Goal: Task Accomplishment & Management: Complete application form

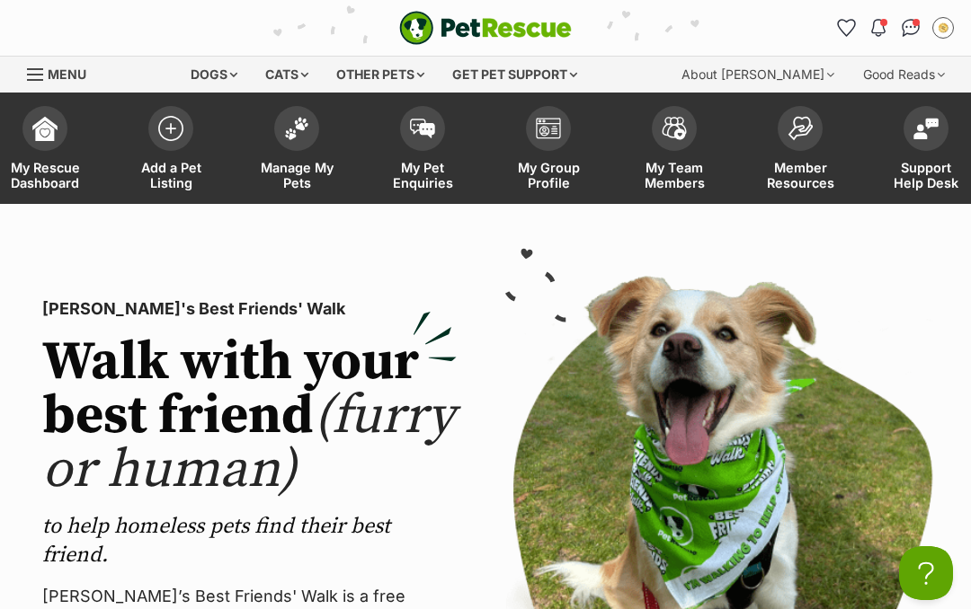
click at [306, 157] on link "Manage My Pets" at bounding box center [297, 150] width 126 height 107
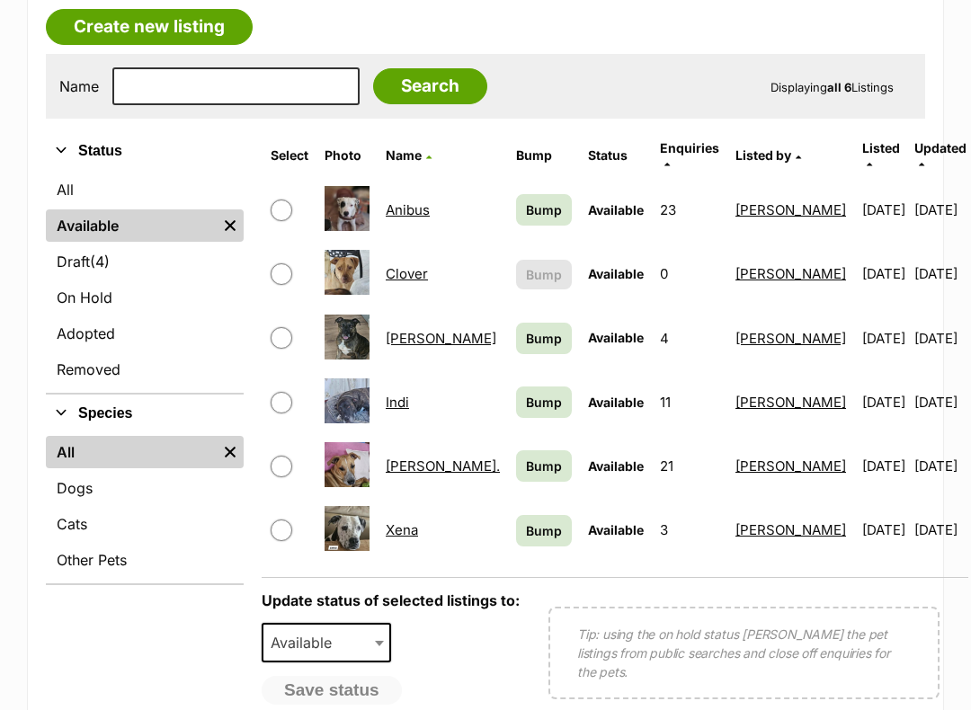
scroll to position [334, 0]
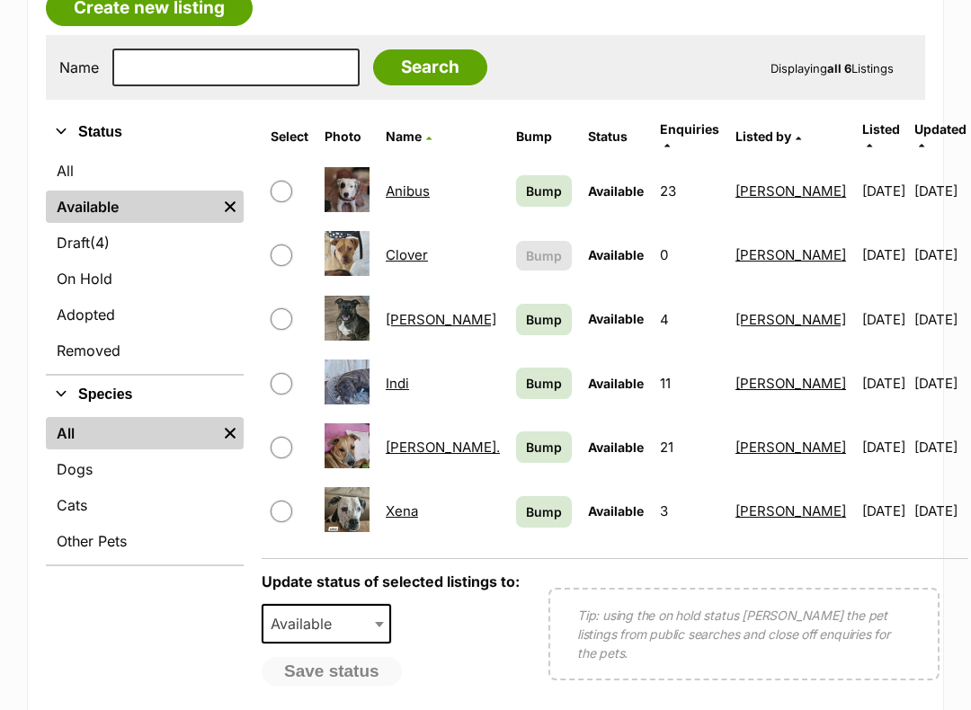
click at [526, 310] on span "Bump" at bounding box center [544, 319] width 36 height 19
click at [516, 368] on link "Bump" at bounding box center [544, 383] width 56 height 31
click at [526, 438] on span "Bump" at bounding box center [544, 447] width 36 height 19
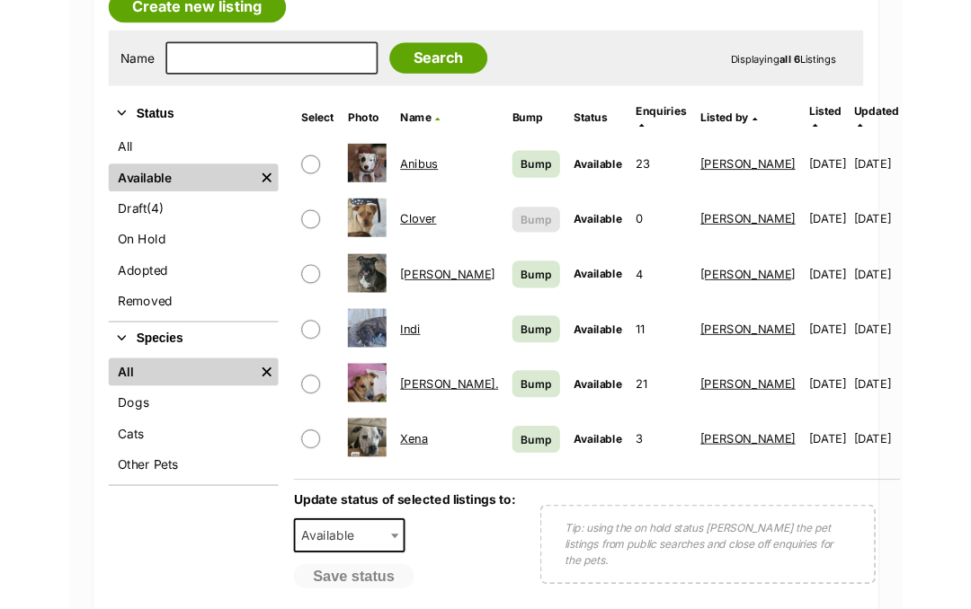
scroll to position [385, 0]
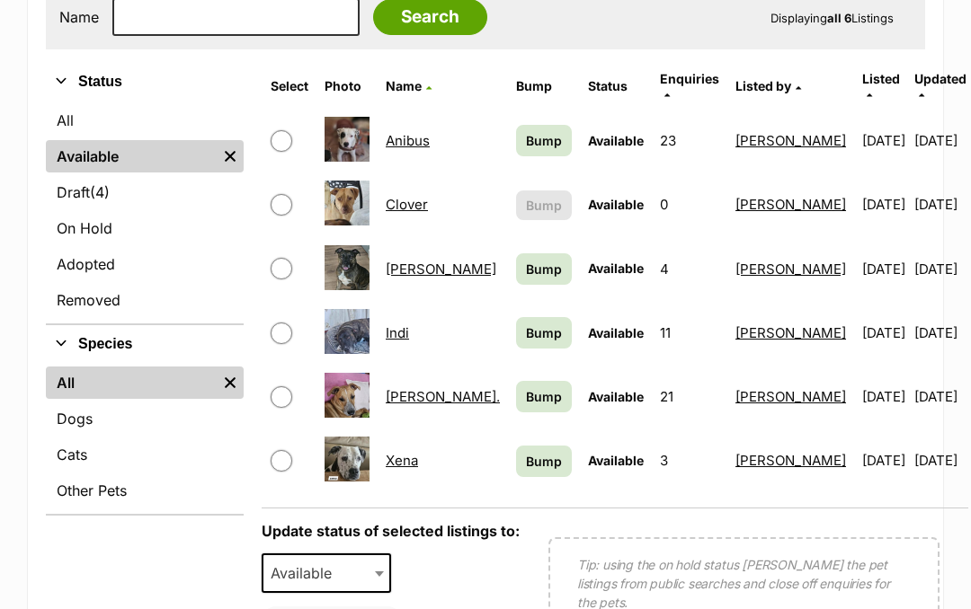
click at [519, 447] on link "Bump" at bounding box center [544, 461] width 56 height 31
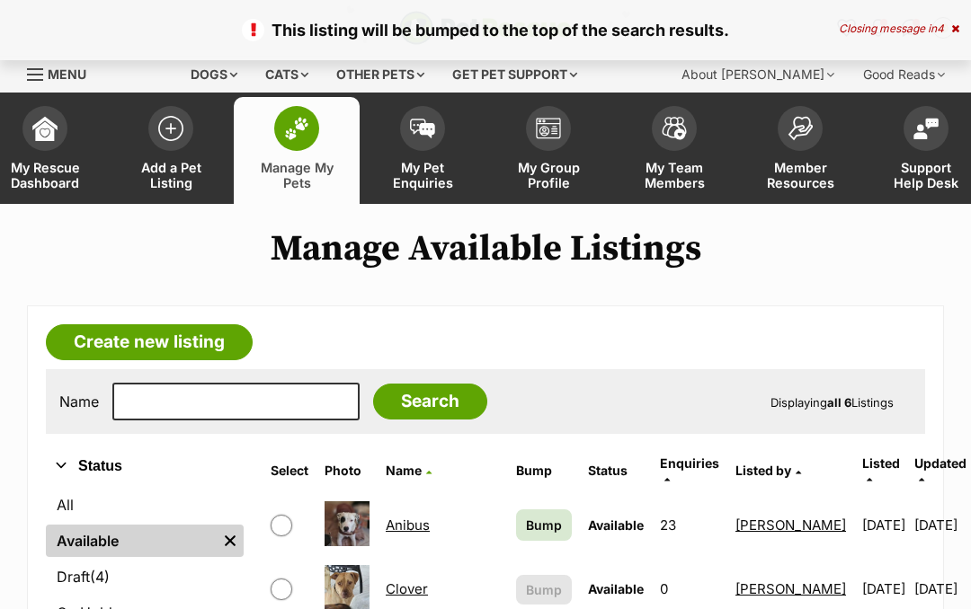
click at [428, 581] on link "Clover" at bounding box center [407, 589] width 42 height 17
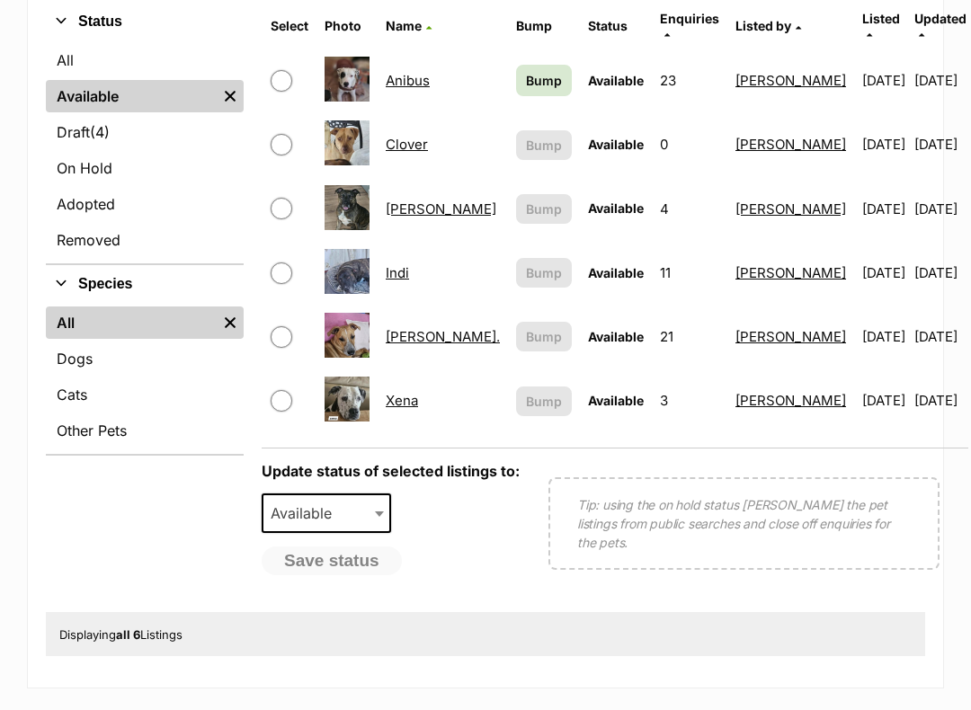
scroll to position [445, 0]
click at [409, 264] on link "Indi" at bounding box center [397, 272] width 23 height 17
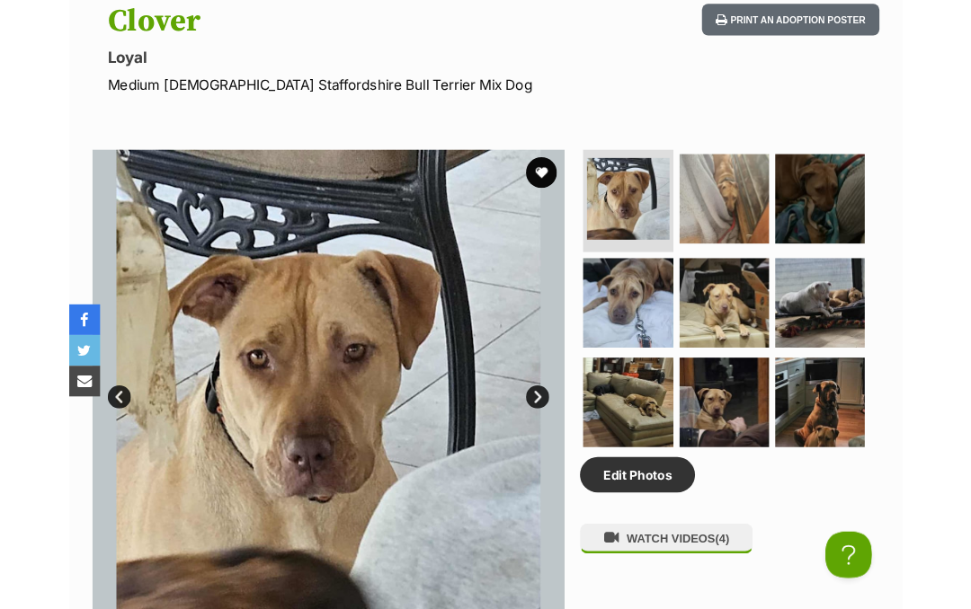
scroll to position [774, 0]
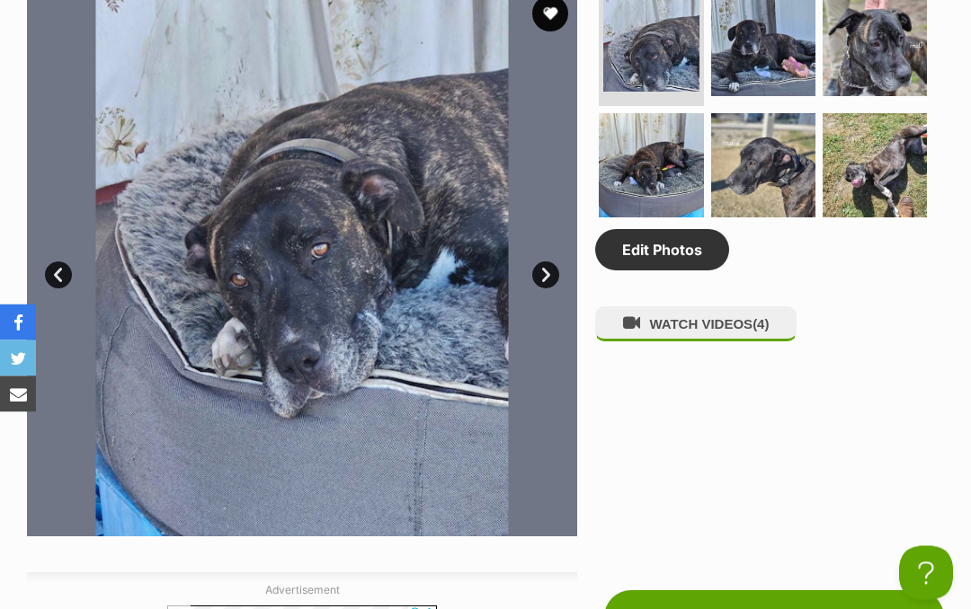
scroll to position [954, 0]
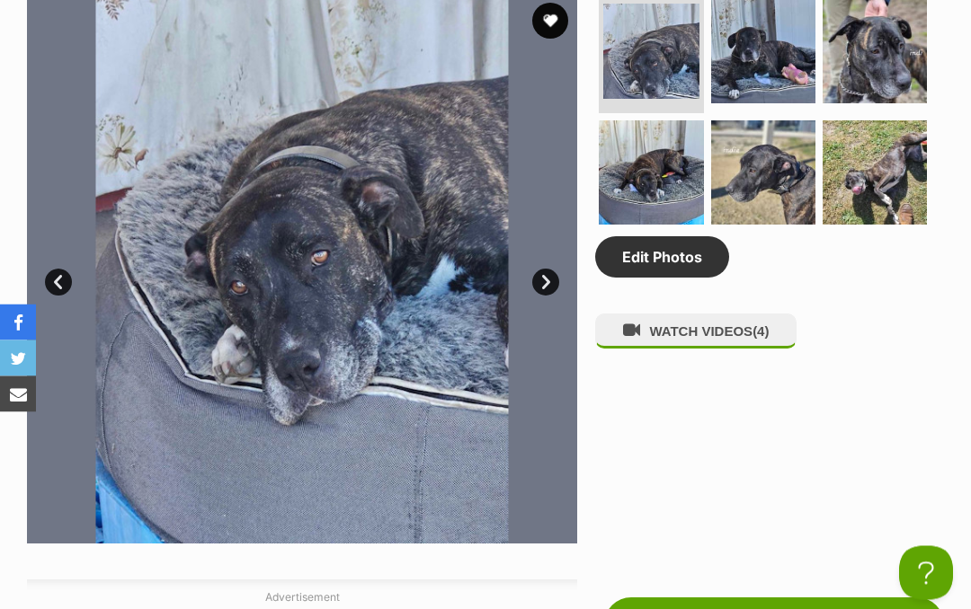
click at [719, 322] on button "WATCH VIDEOS (4)" at bounding box center [695, 332] width 201 height 35
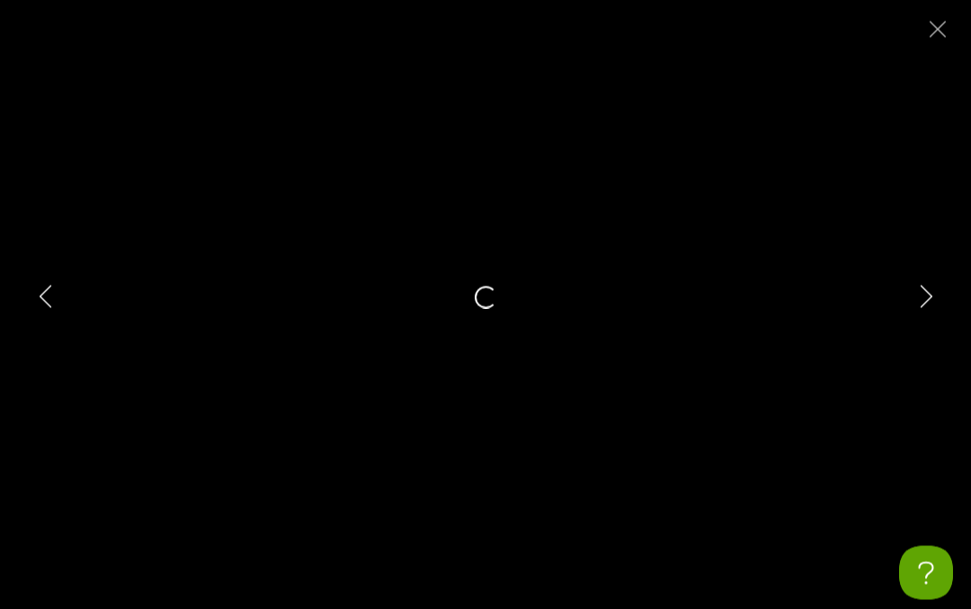
scroll to position [954, 0]
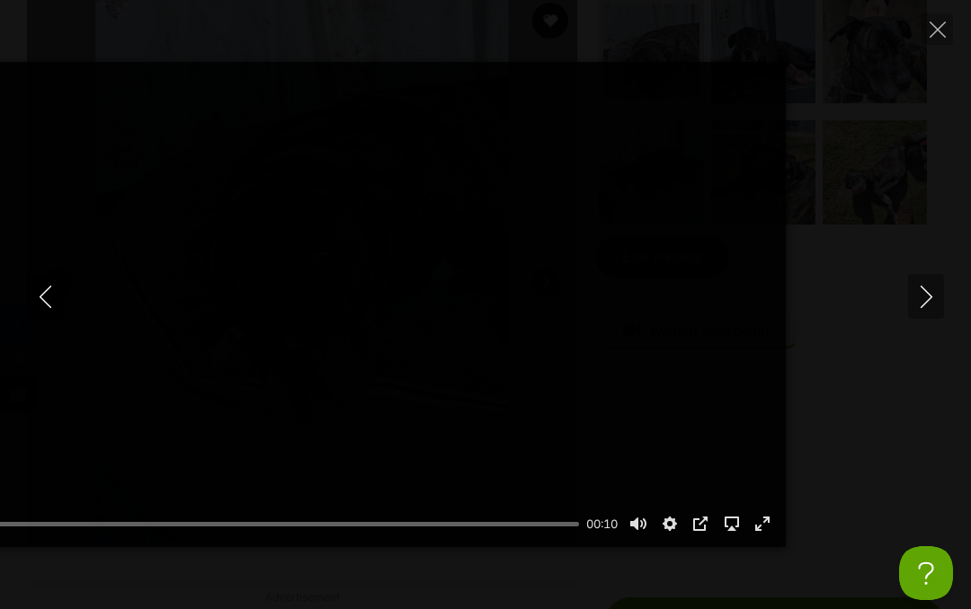
type input "0"
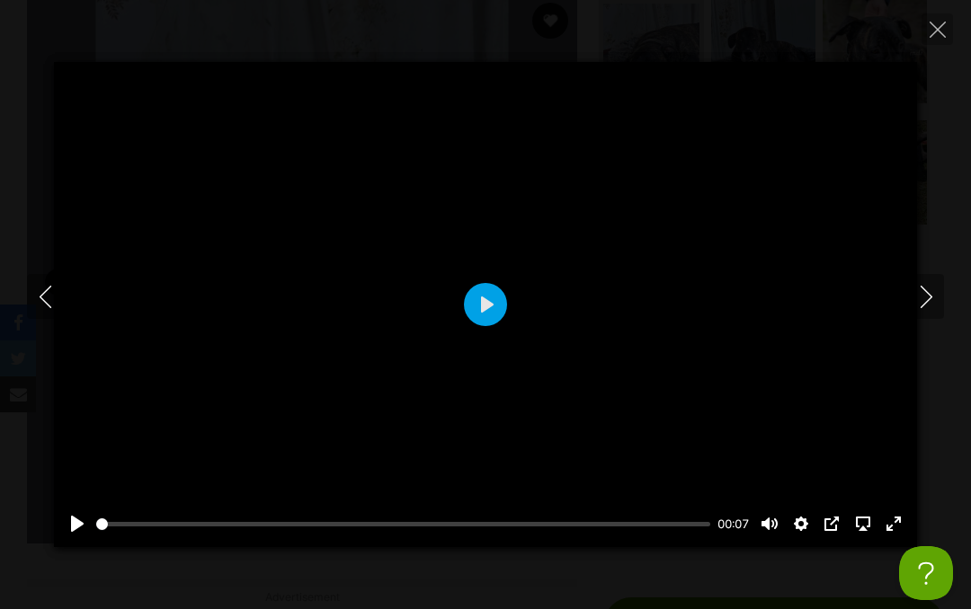
type input "1.35"
click at [497, 315] on button "Play" at bounding box center [485, 304] width 43 height 43
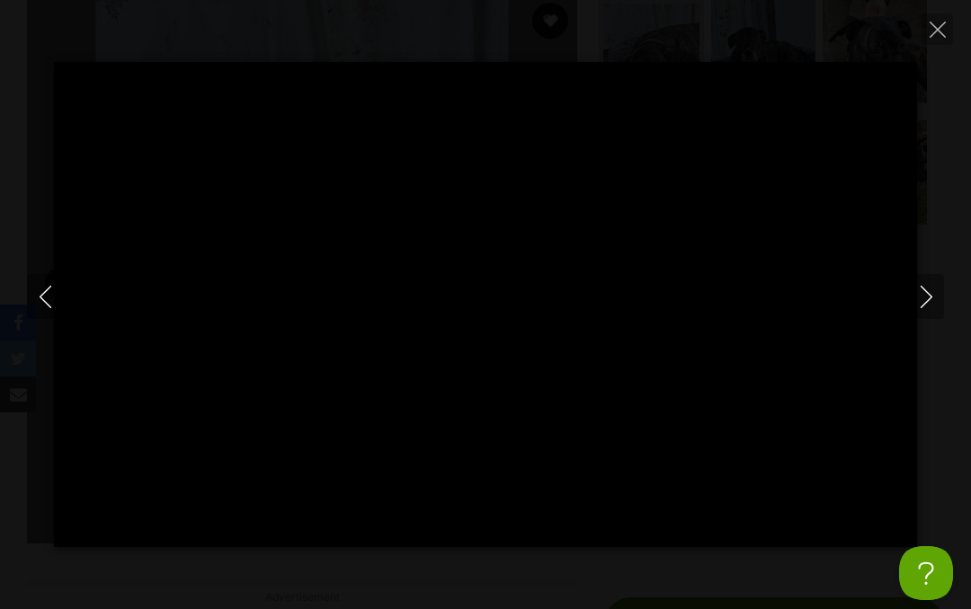
click at [932, 286] on icon "Next" at bounding box center [926, 297] width 22 height 22
type input "11.54"
type input "77.96"
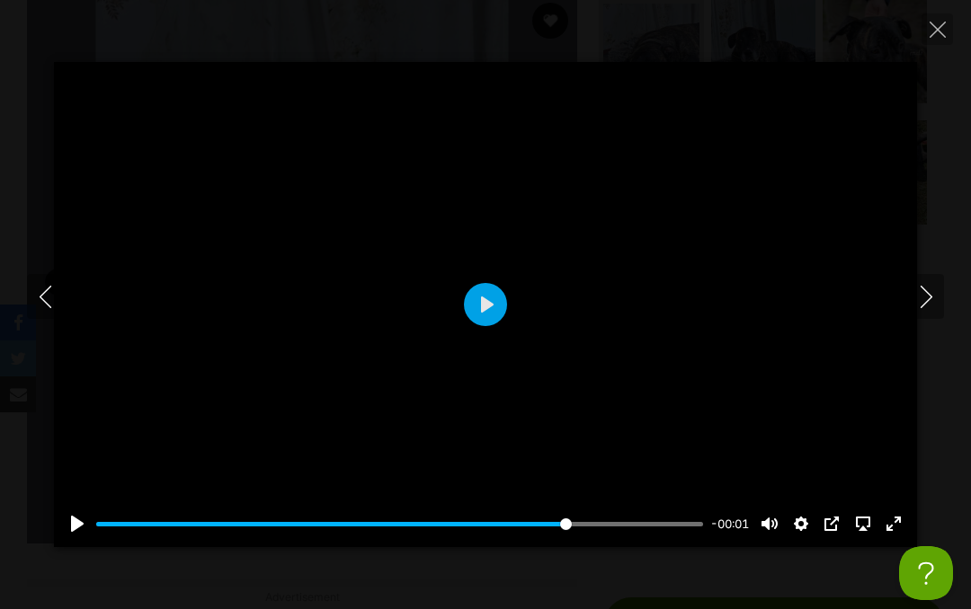
type input "0"
type input "72.96"
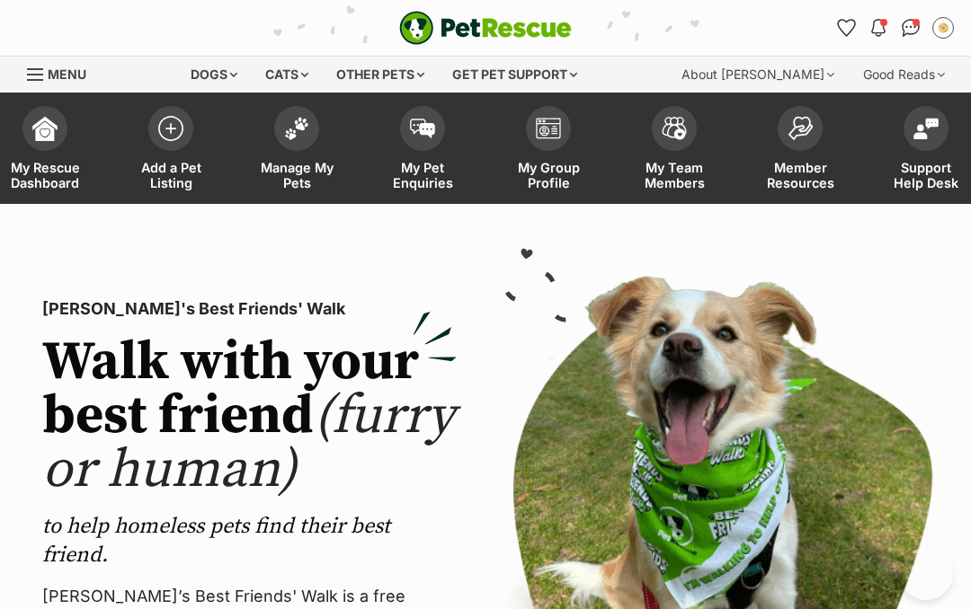
click at [168, 138] on span at bounding box center [170, 128] width 45 height 45
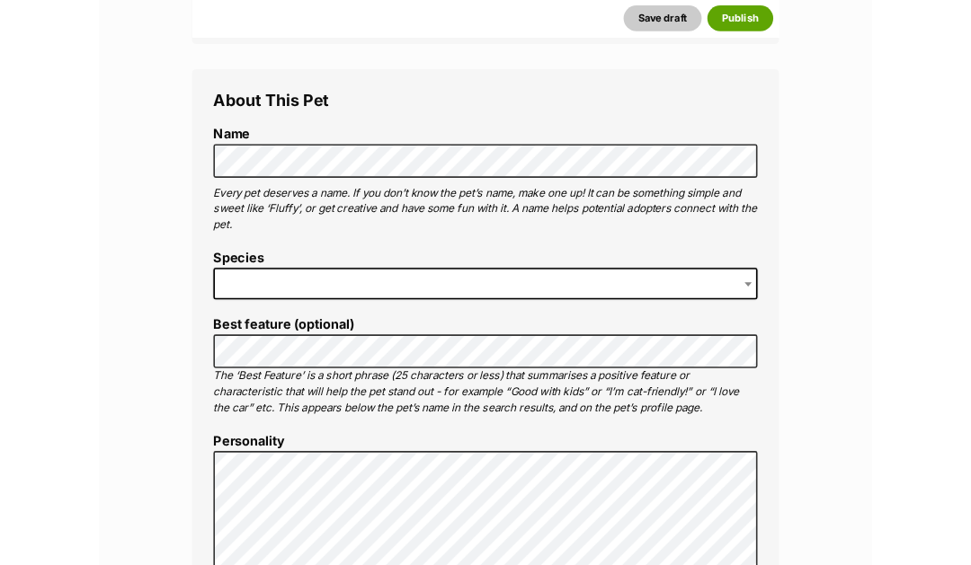
scroll to position [571, 0]
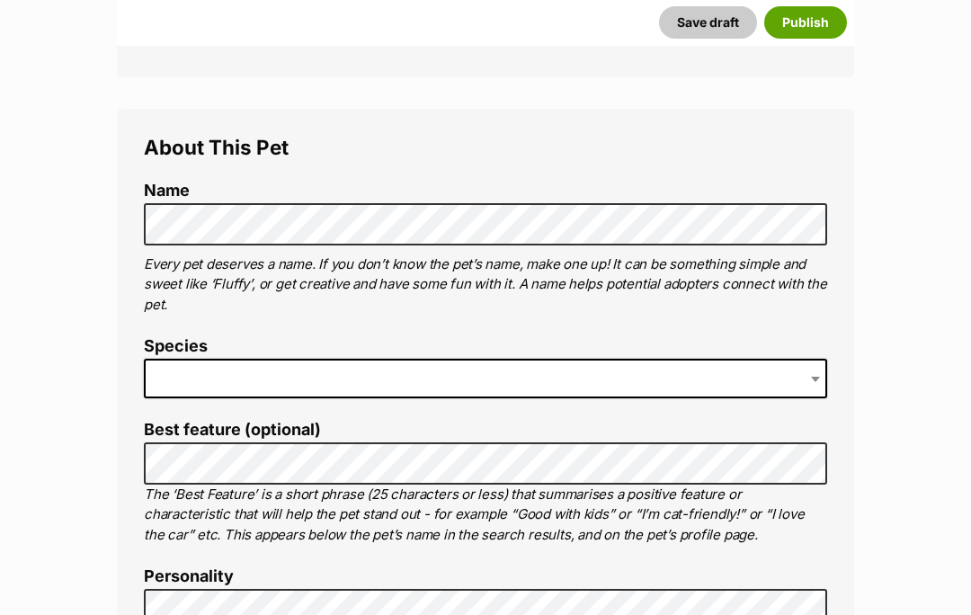
click at [244, 372] on span at bounding box center [485, 379] width 683 height 40
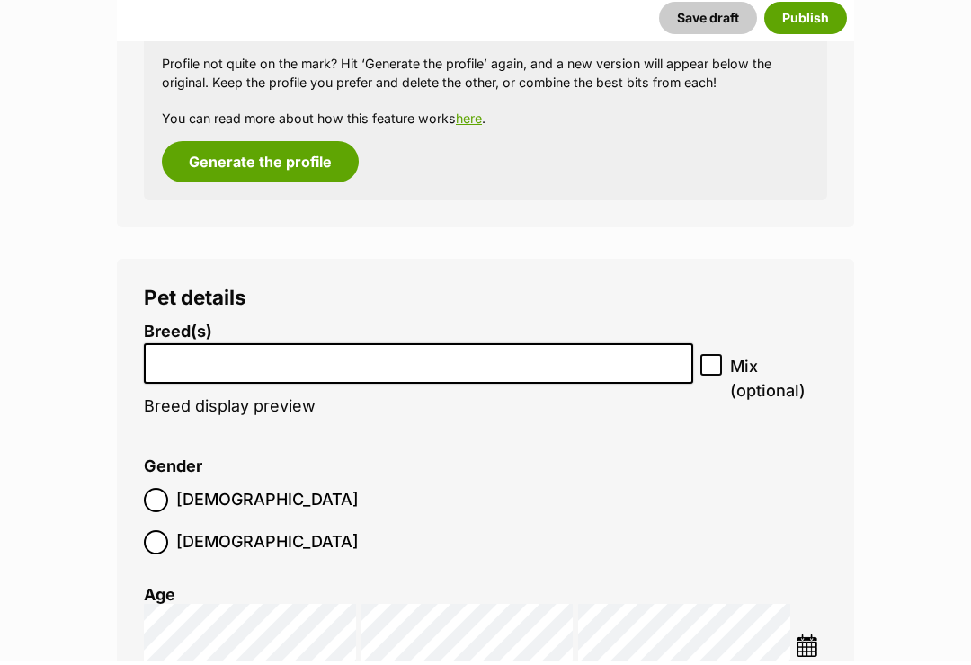
scroll to position [2061, 0]
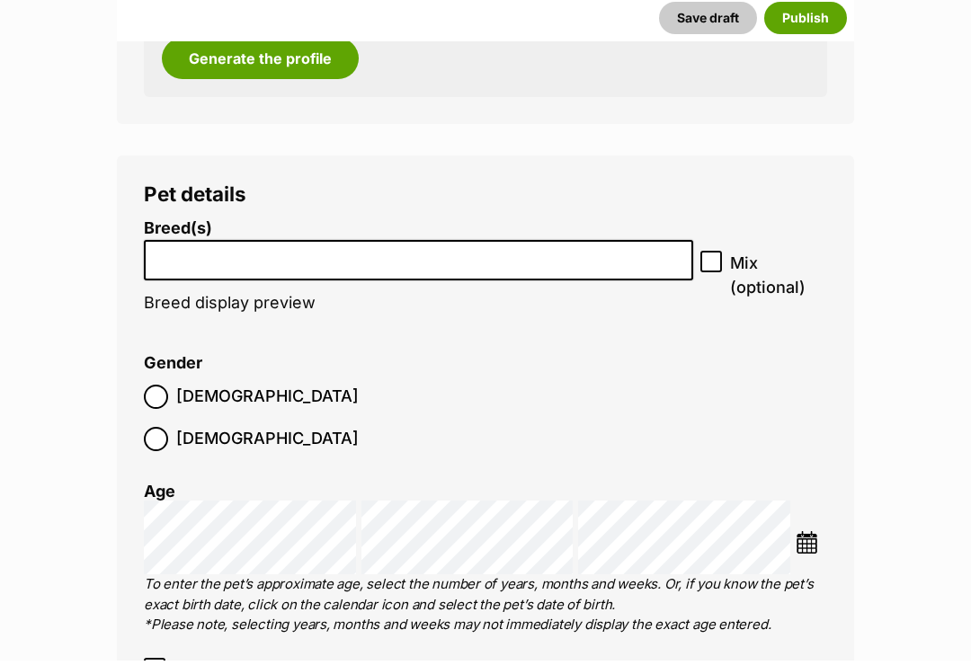
click at [603, 251] on input "search" at bounding box center [418, 260] width 537 height 19
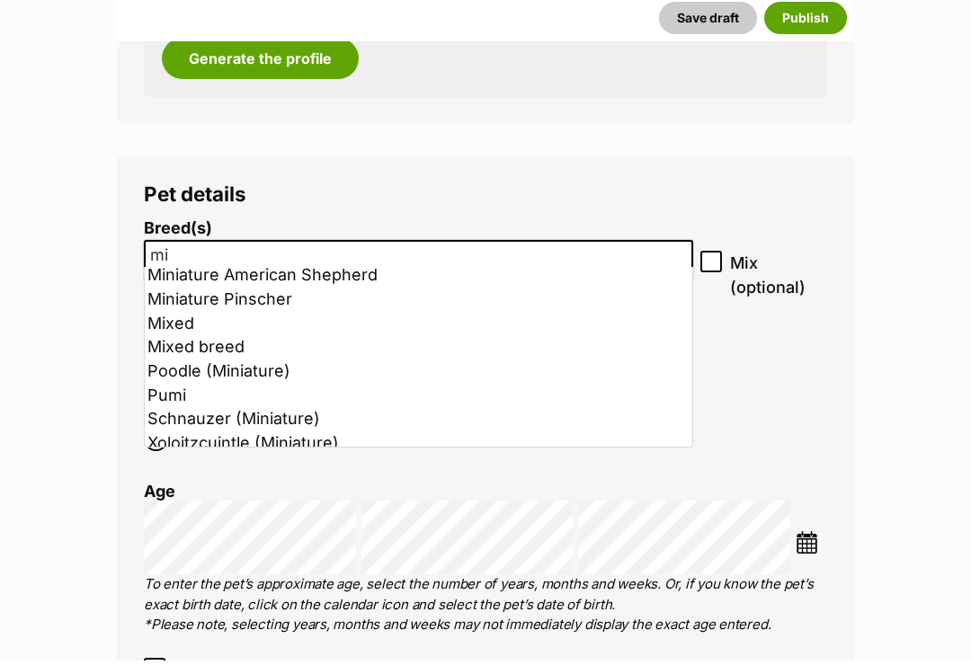
scroll to position [194, 0]
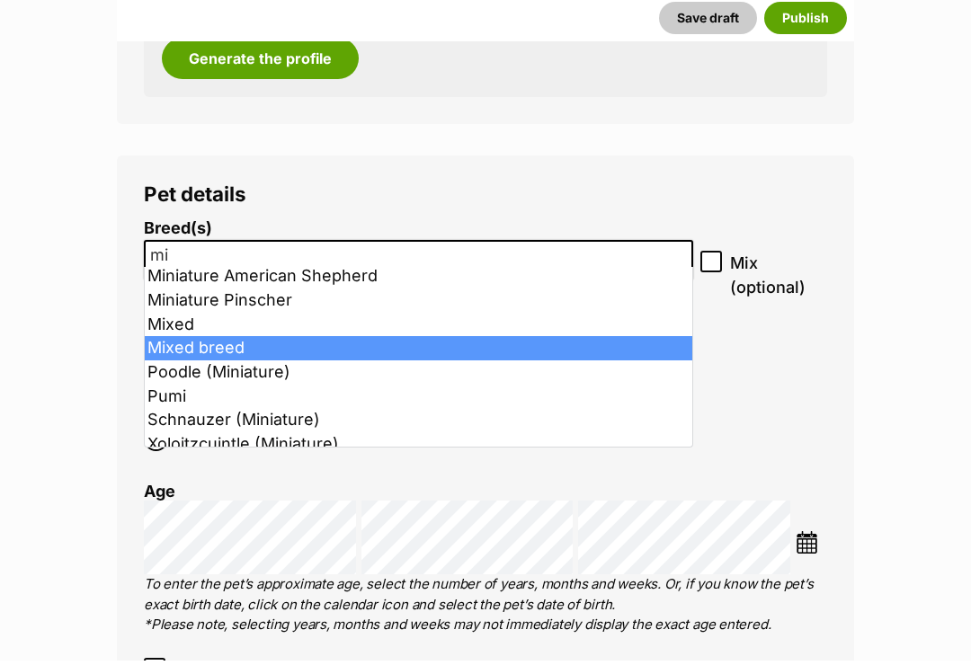
type input "mi"
select select "252261"
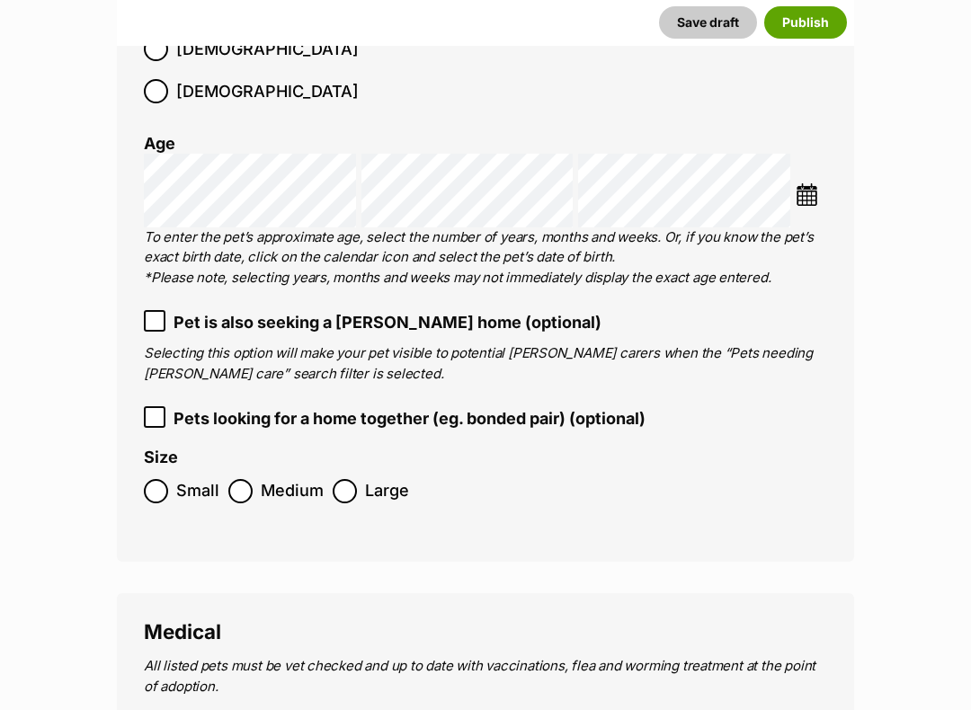
scroll to position [2462, 0]
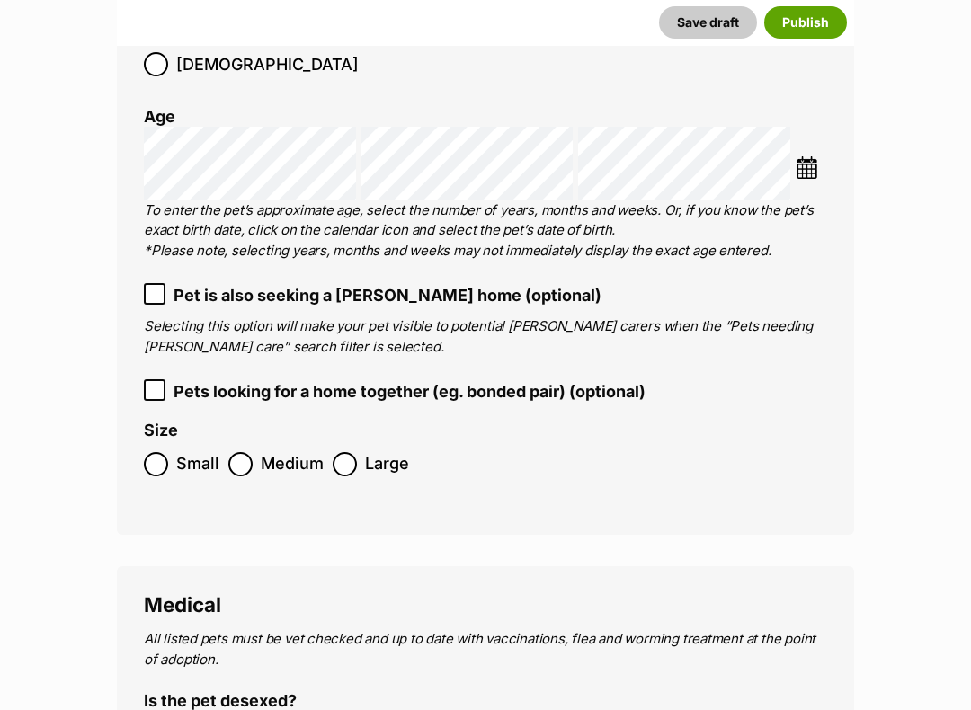
click at [253, 452] on label "Medium" at bounding box center [275, 464] width 95 height 24
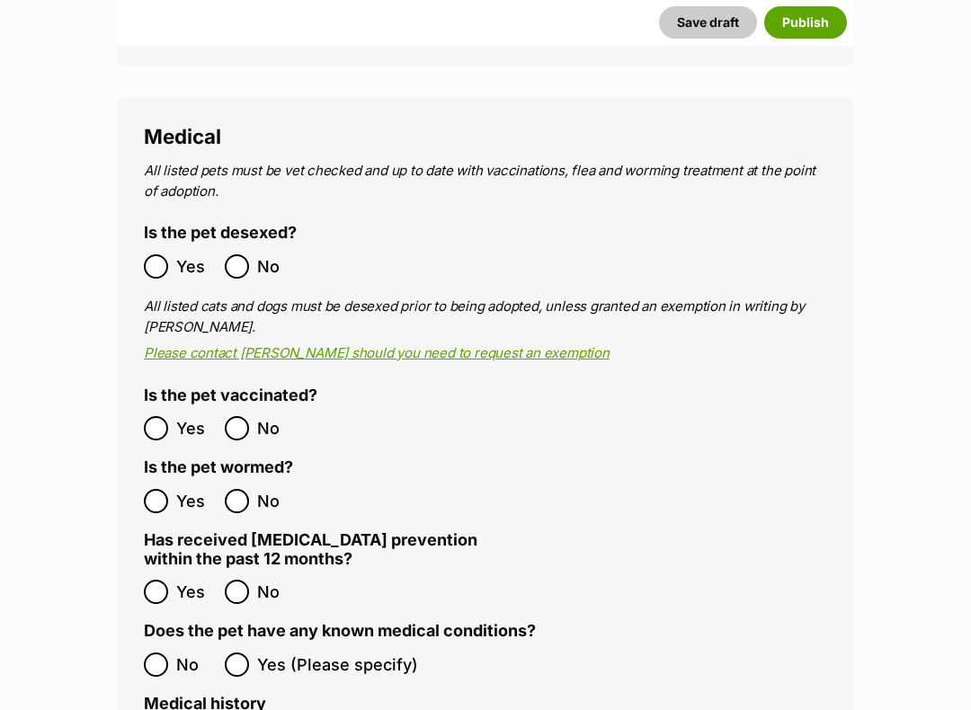
scroll to position [2930, 0]
click at [255, 531] on legend "Has received heartworm prevention within the past 12 months?" at bounding box center [315, 551] width 342 height 40
click at [253, 571] on ol "Yes No" at bounding box center [315, 592] width 342 height 42
click at [249, 580] on label "No" at bounding box center [261, 592] width 72 height 24
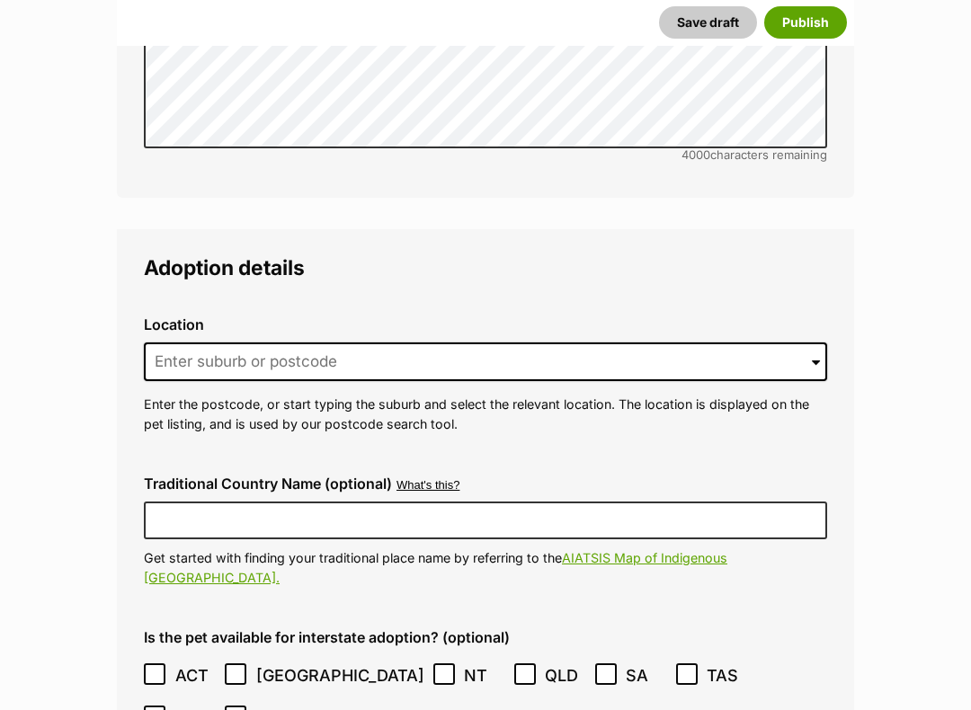
scroll to position [4017, 0]
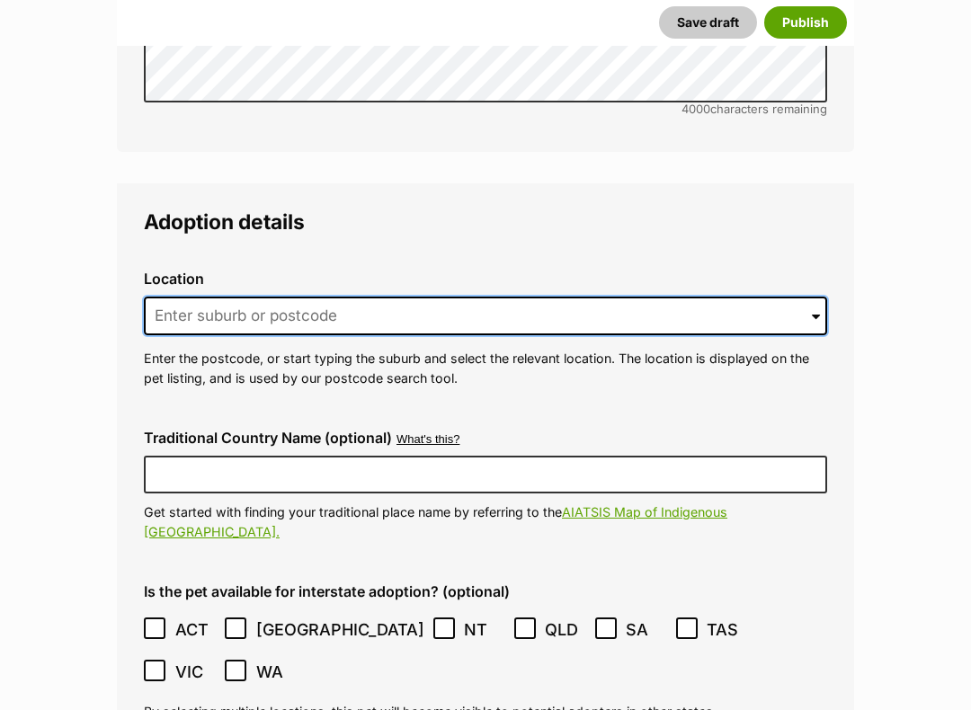
click at [501, 297] on input at bounding box center [485, 317] width 683 height 40
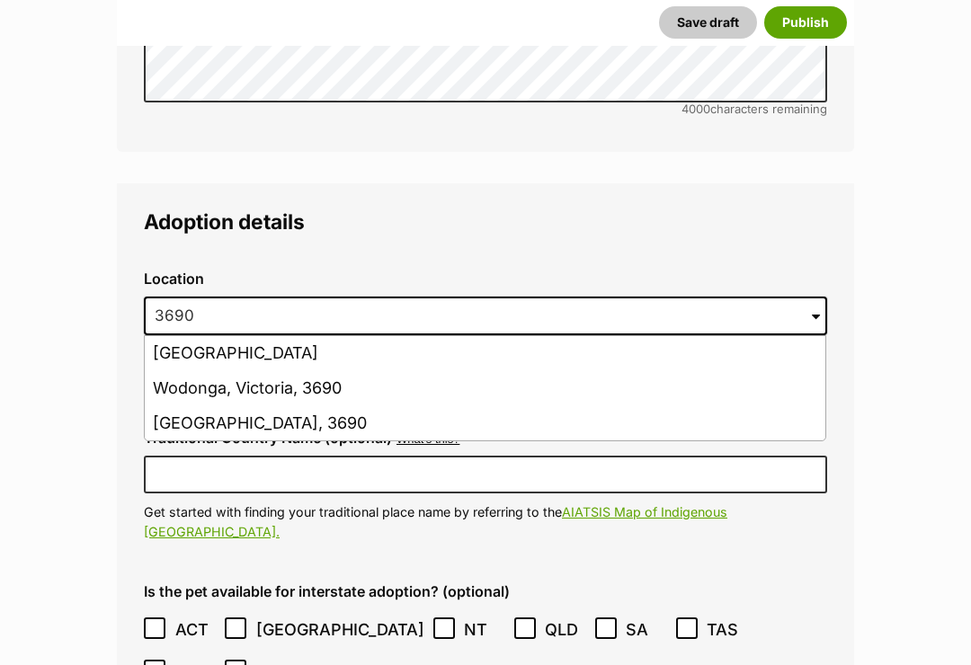
click at [366, 371] on li "Wodonga, Victoria, 3690" at bounding box center [485, 388] width 680 height 35
type input "Wodonga, Victoria, 3690"
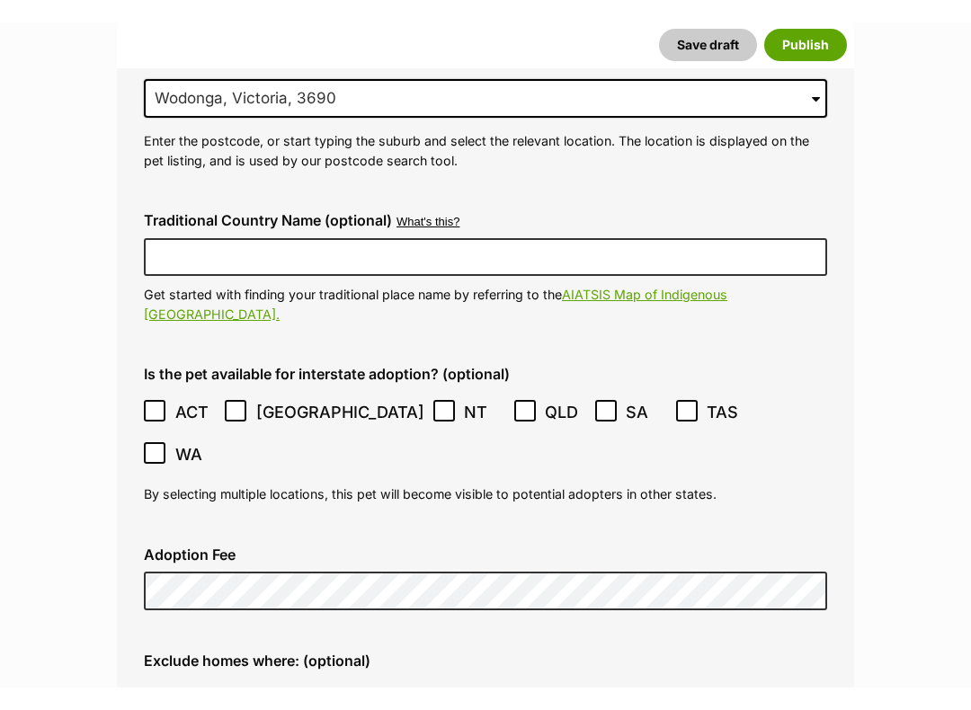
scroll to position [4257, 0]
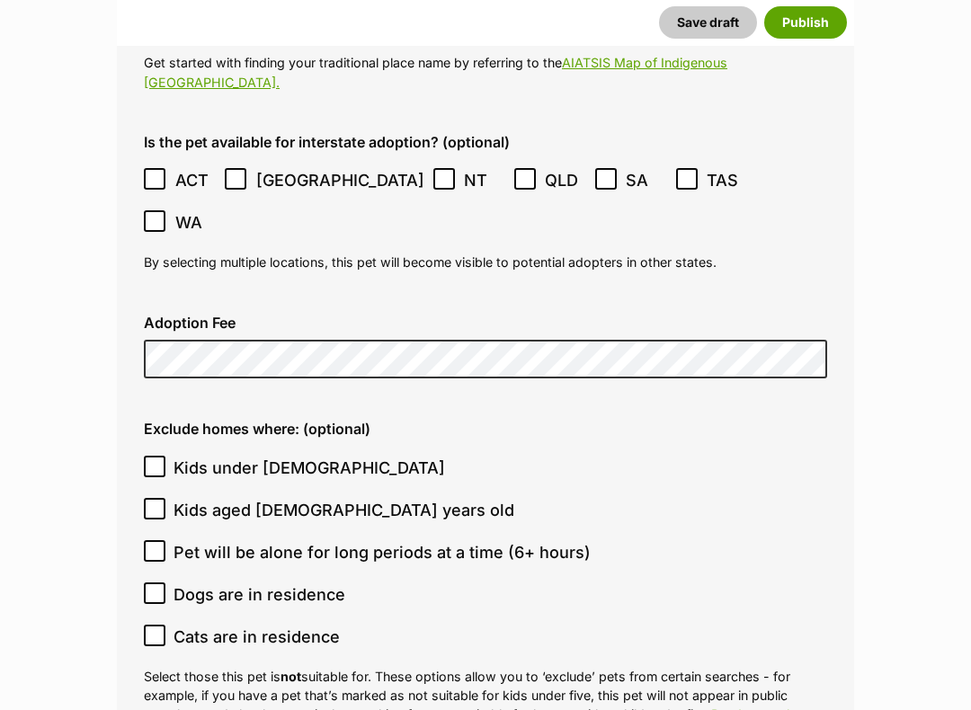
click at [160, 457] on input "Kids under 5 years old" at bounding box center [155, 468] width 22 height 22
checkbox input "true"
click at [171, 540] on label "Pet will be alone for long periods at a time (6+ hours)" at bounding box center [481, 552] width 674 height 24
click at [165, 540] on input "Pet will be alone for long periods at a time (6+ hours)" at bounding box center [155, 551] width 22 height 22
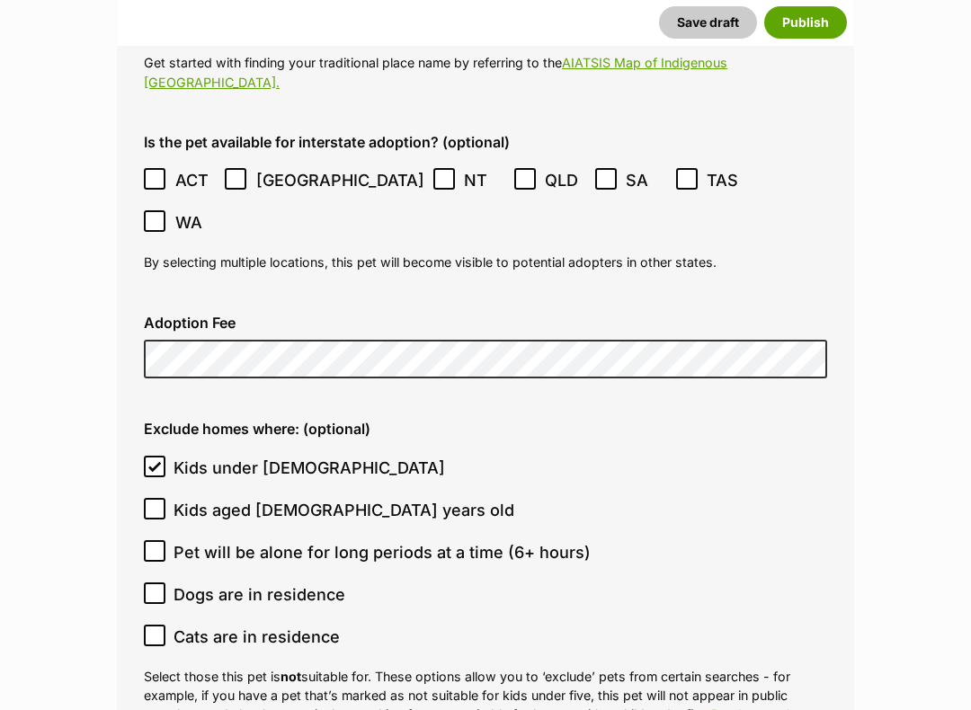
checkbox input "true"
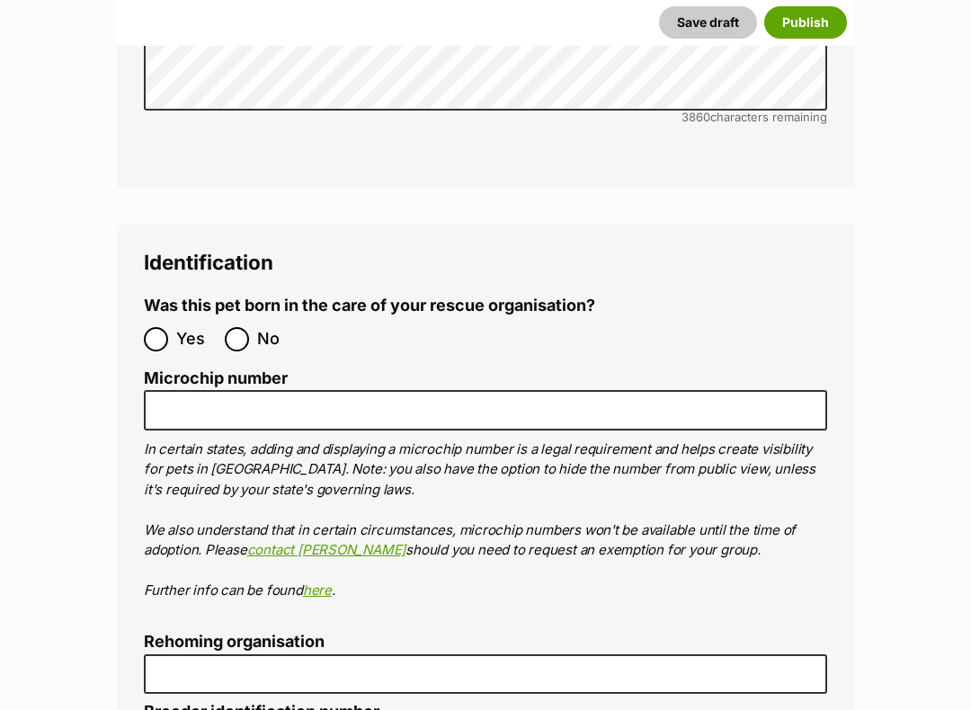
scroll to position [5686, 0]
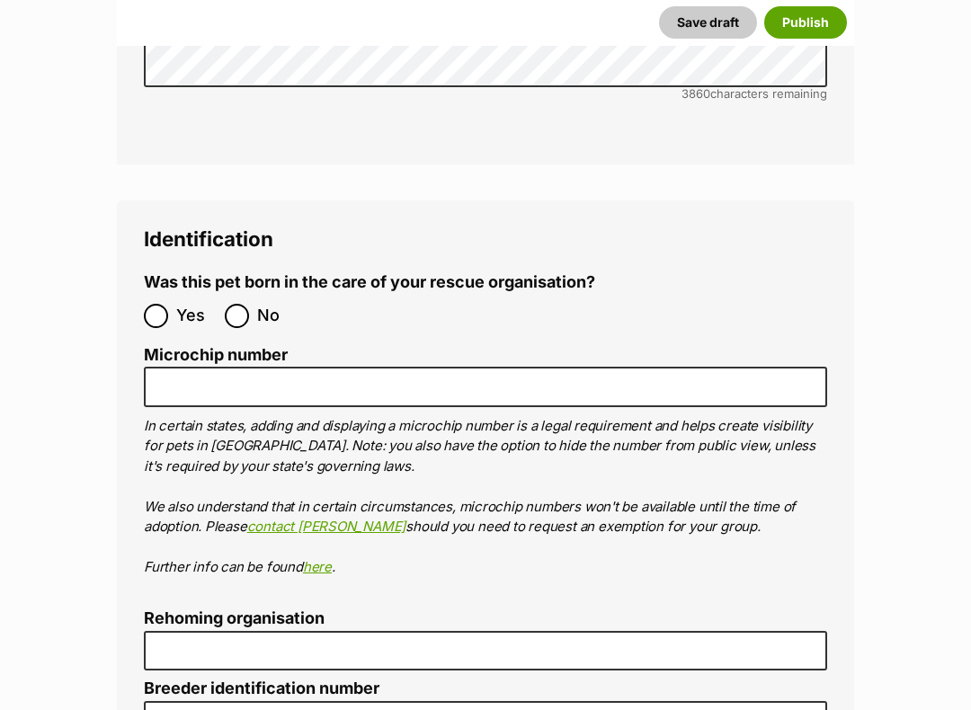
click at [248, 305] on input "No" at bounding box center [237, 317] width 24 height 24
radio input "true"
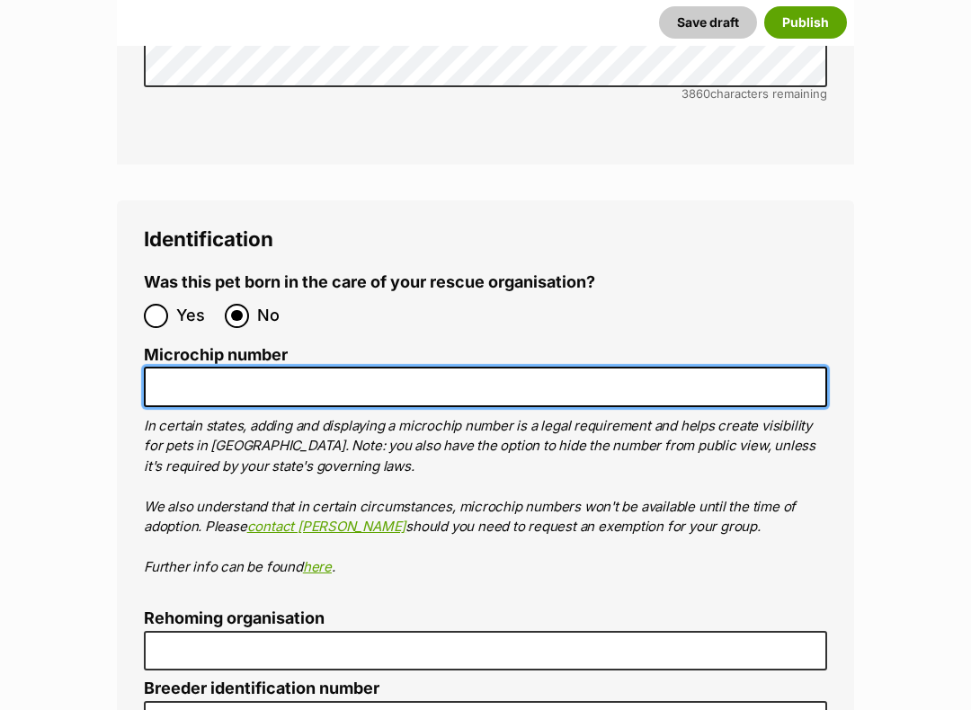
click at [272, 367] on input "Microchip number" at bounding box center [485, 387] width 683 height 40
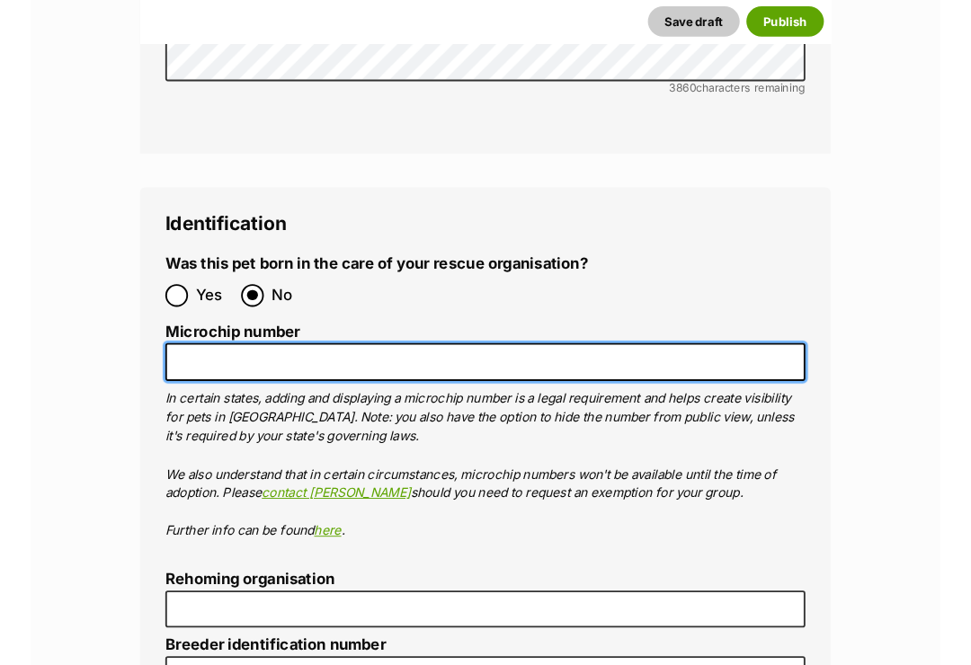
scroll to position [5686, 0]
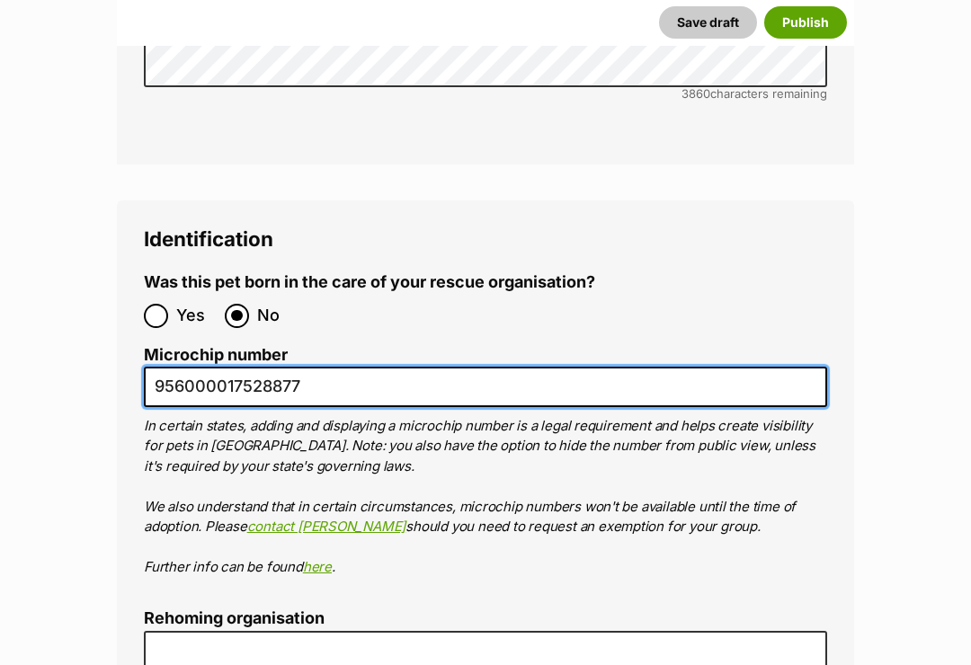
type input "956000017528877"
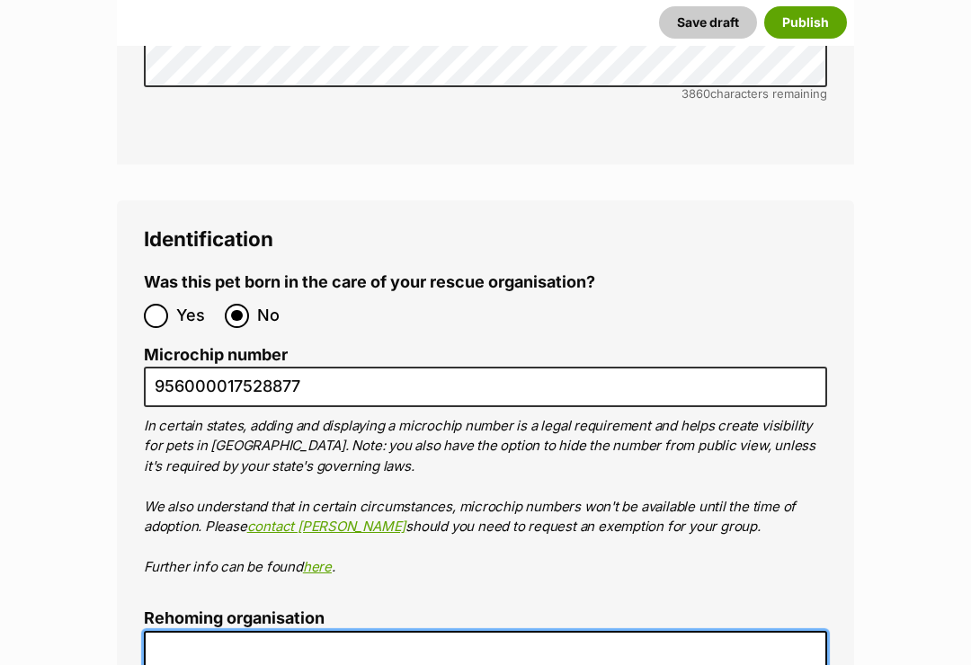
click at [612, 632] on input "Rehoming organisation" at bounding box center [485, 652] width 683 height 40
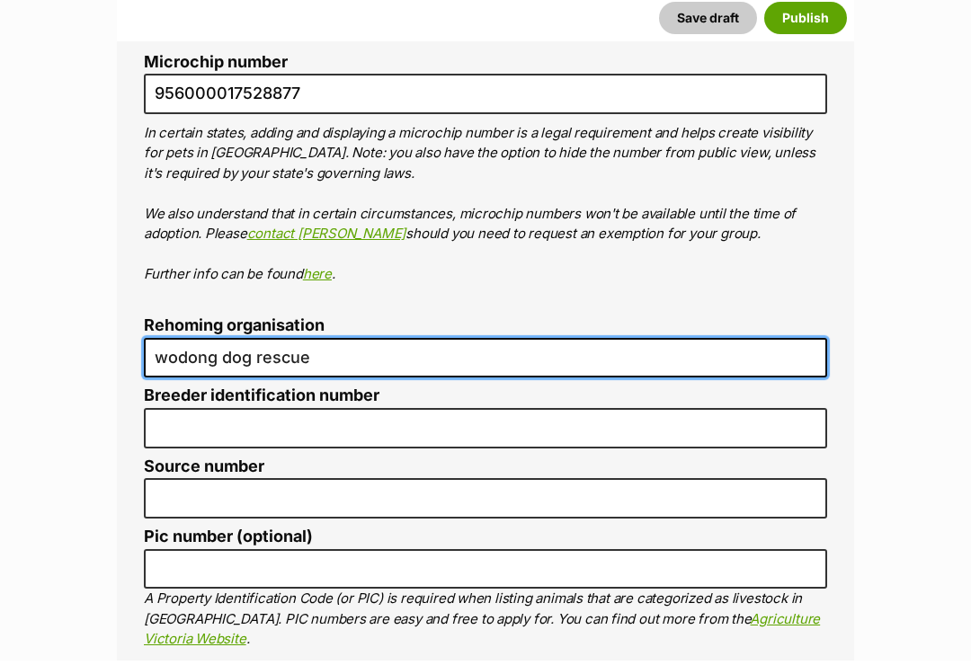
scroll to position [5984, 0]
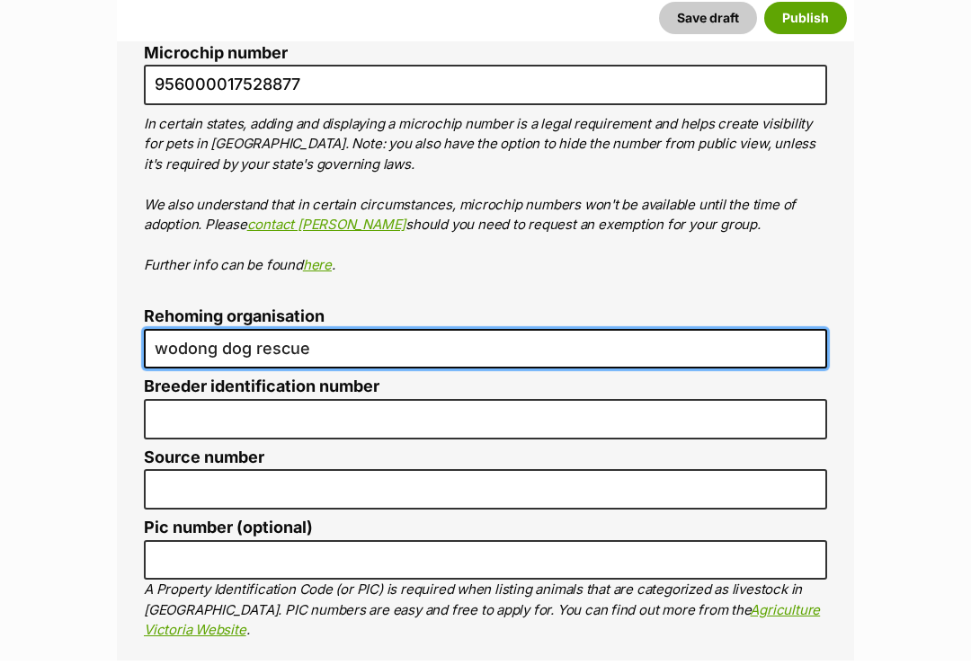
type input "wodong dog rescue"
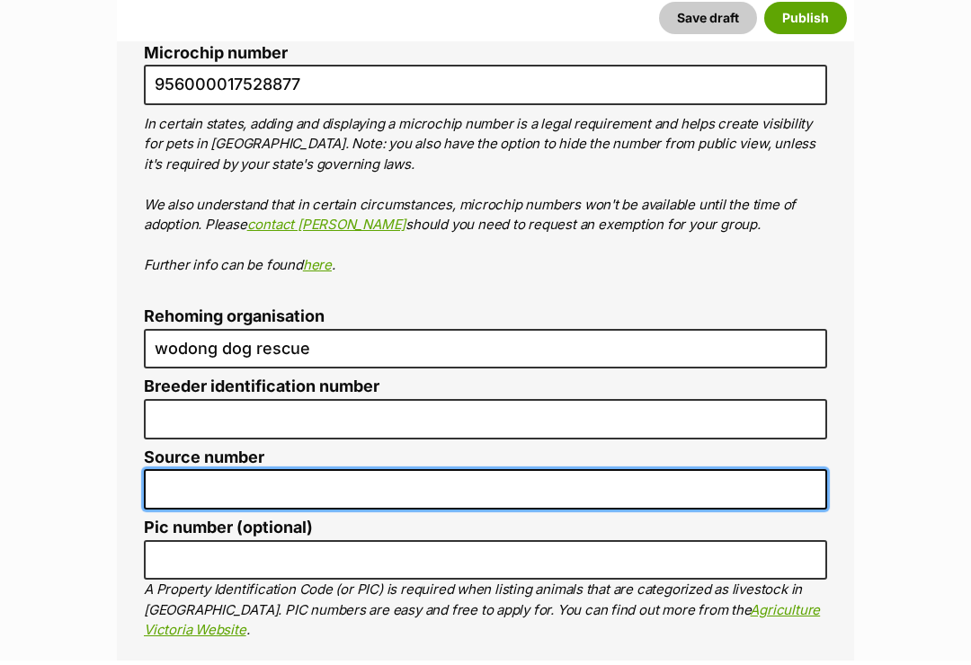
click at [417, 474] on input "Source number" at bounding box center [485, 494] width 683 height 40
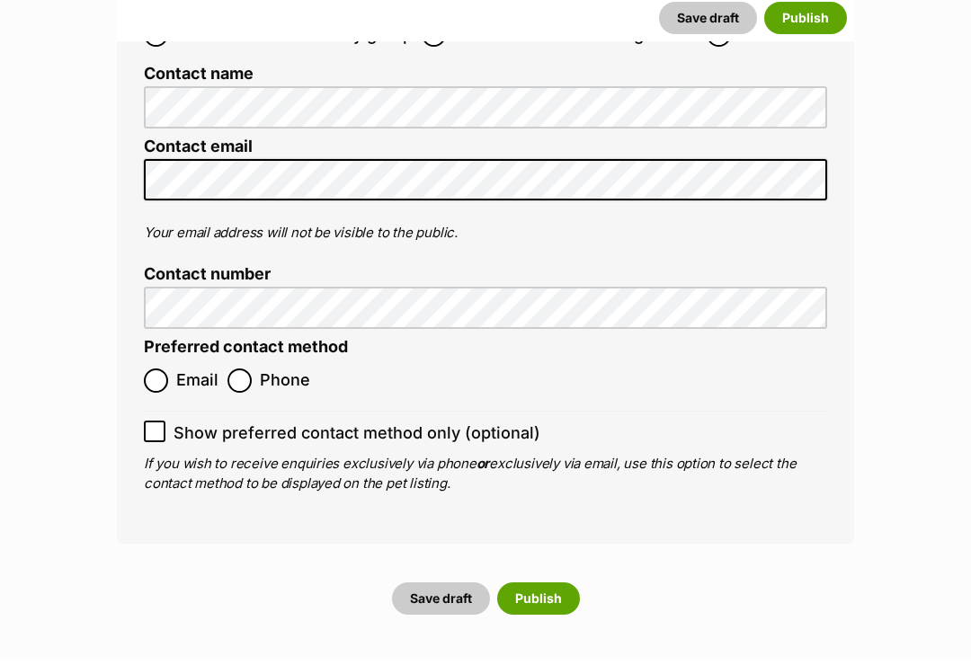
scroll to position [7183, 0]
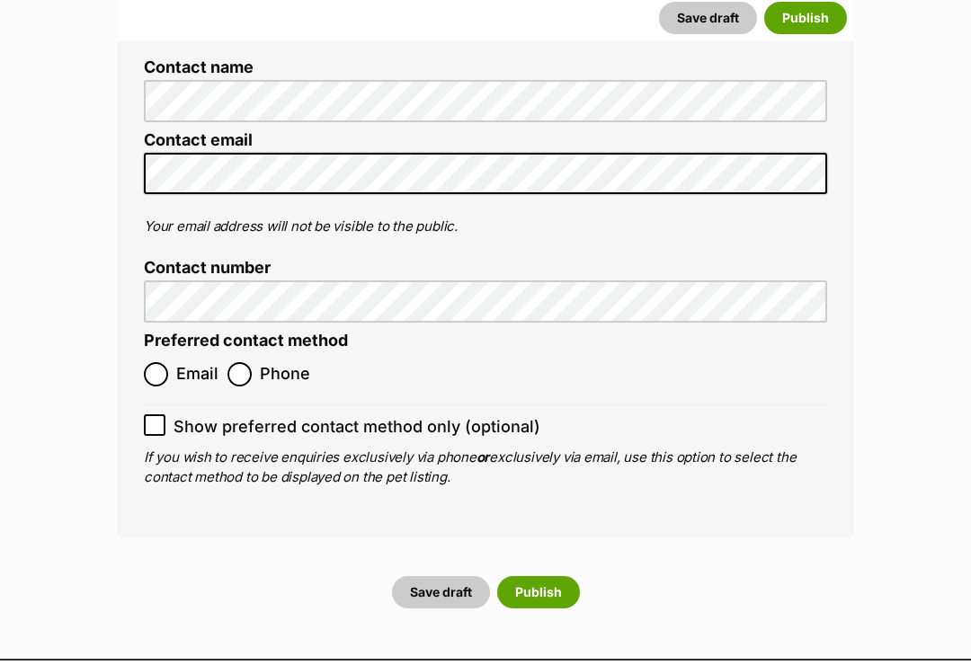
type input "re191136"
click at [164, 419] on input "Show preferred contact method only (optional)" at bounding box center [155, 430] width 22 height 22
checkbox input "true"
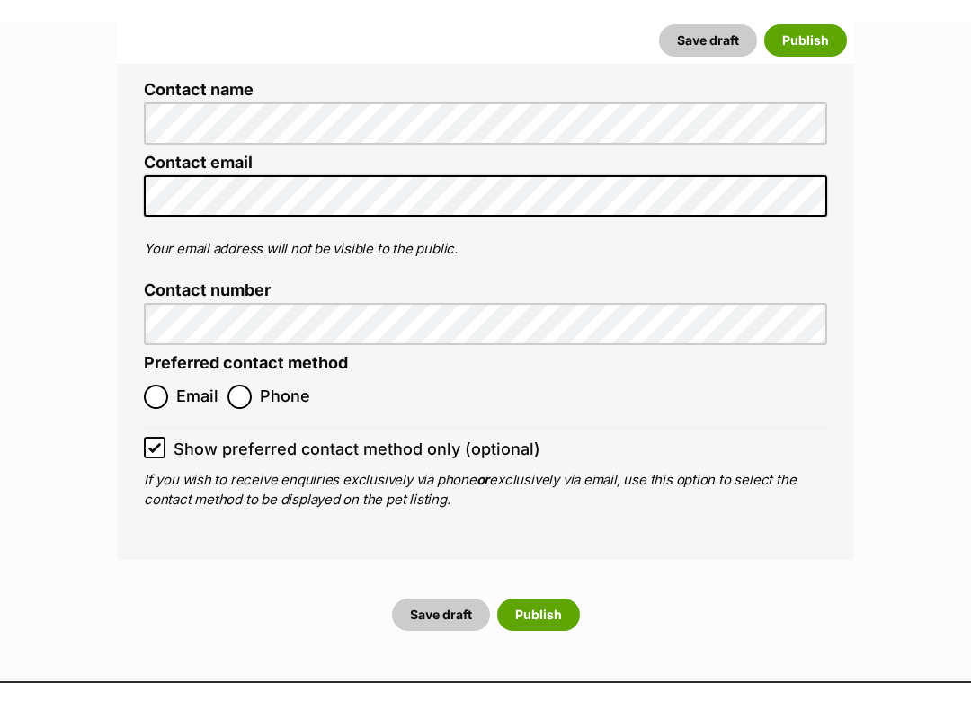
scroll to position [7187, 0]
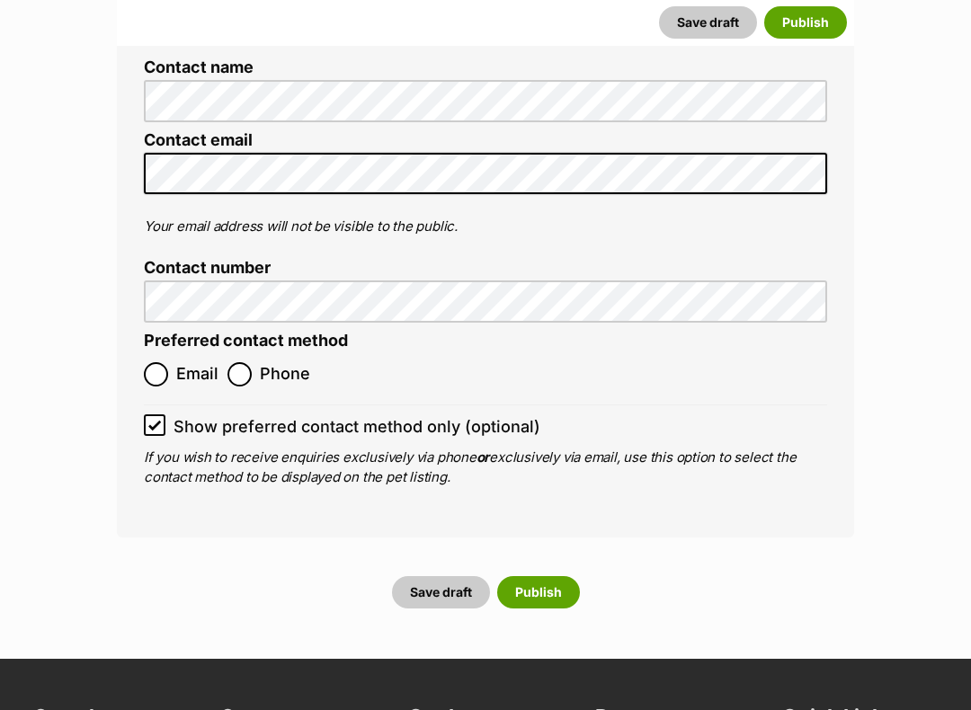
click at [153, 362] on input "Email" at bounding box center [156, 374] width 24 height 24
radio input "true"
click at [563, 576] on button "Publish" at bounding box center [538, 592] width 83 height 32
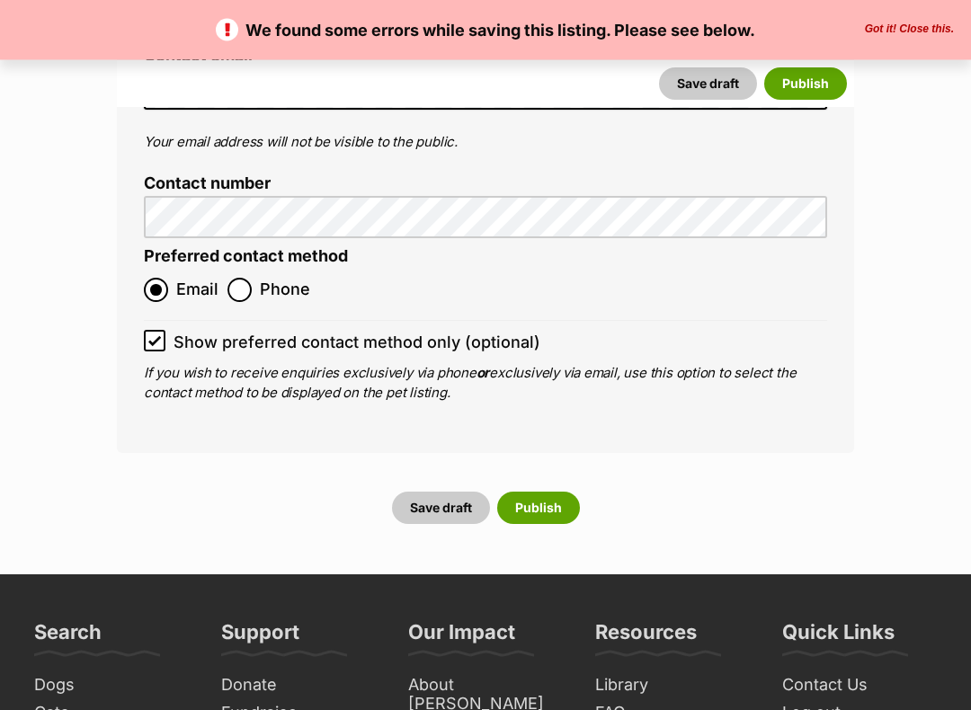
scroll to position [7422, 0]
click at [548, 492] on button "Publish" at bounding box center [538, 508] width 83 height 32
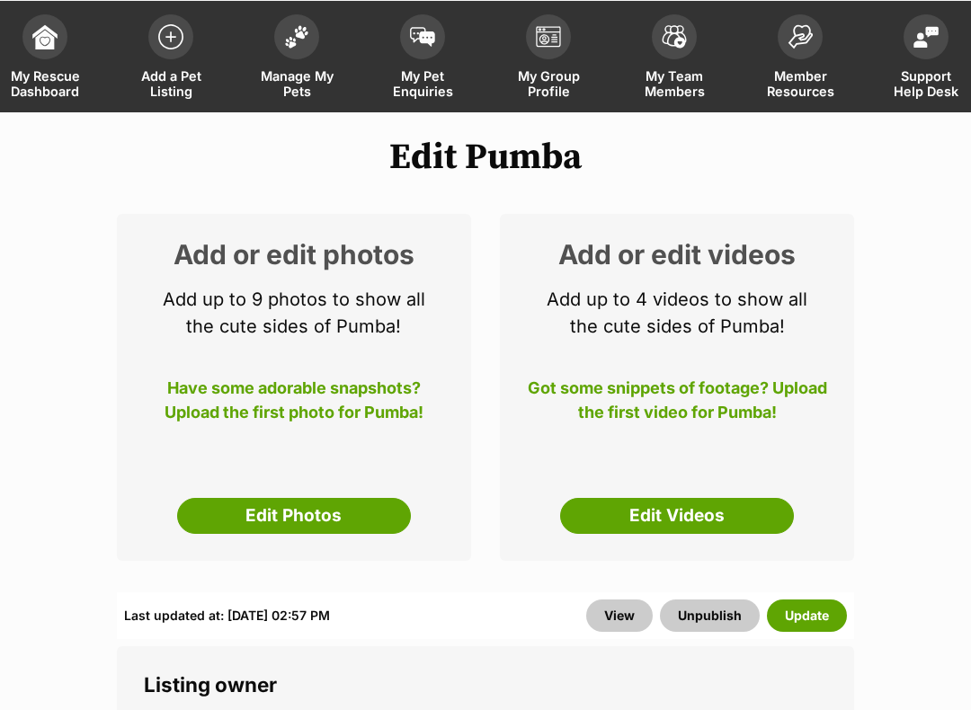
scroll to position [92, 0]
click at [319, 510] on link "Edit Photos" at bounding box center [294, 516] width 234 height 36
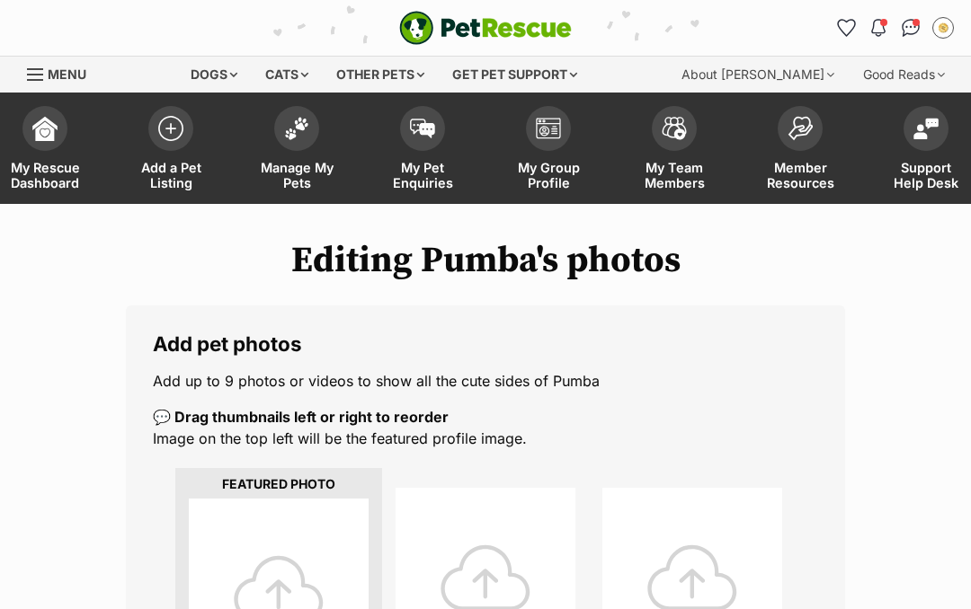
click at [280, 564] on div at bounding box center [279, 589] width 180 height 180
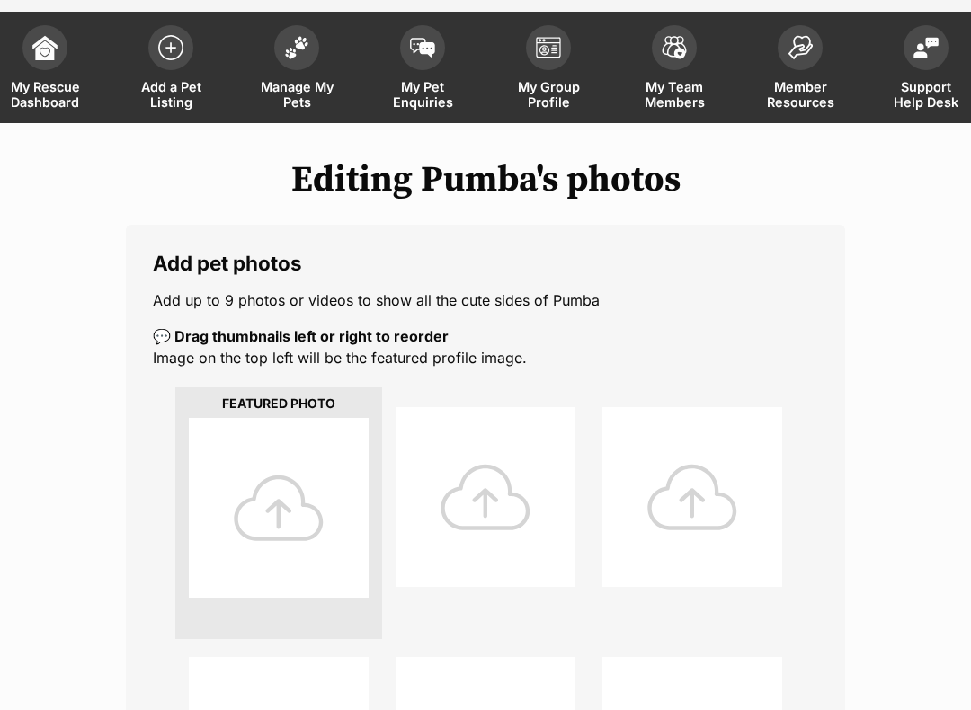
scroll to position [98, 0]
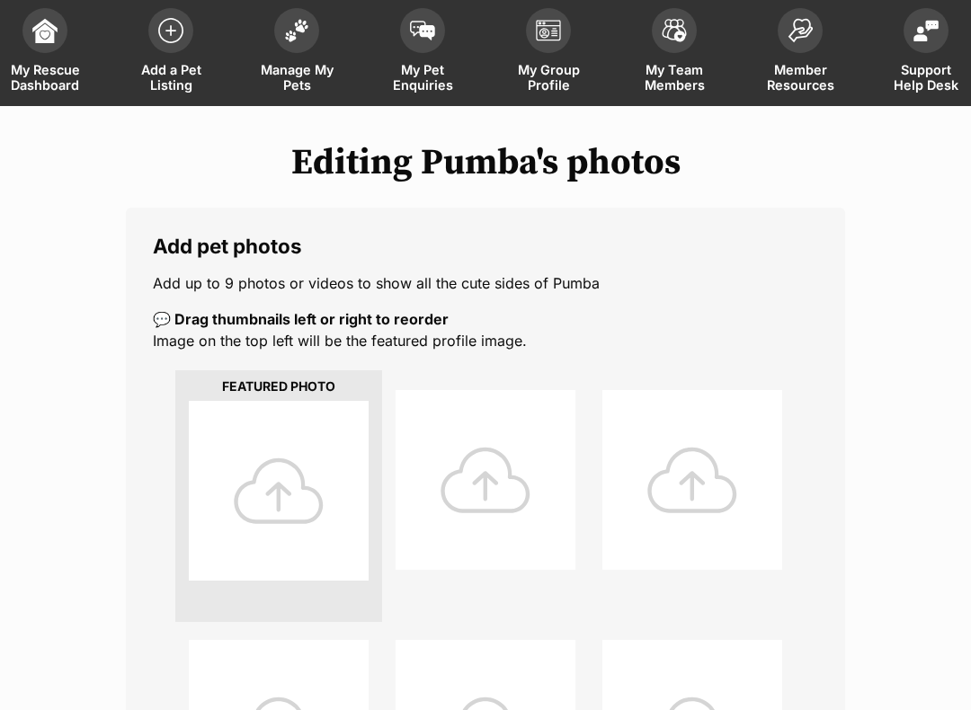
click at [302, 467] on div at bounding box center [279, 491] width 180 height 180
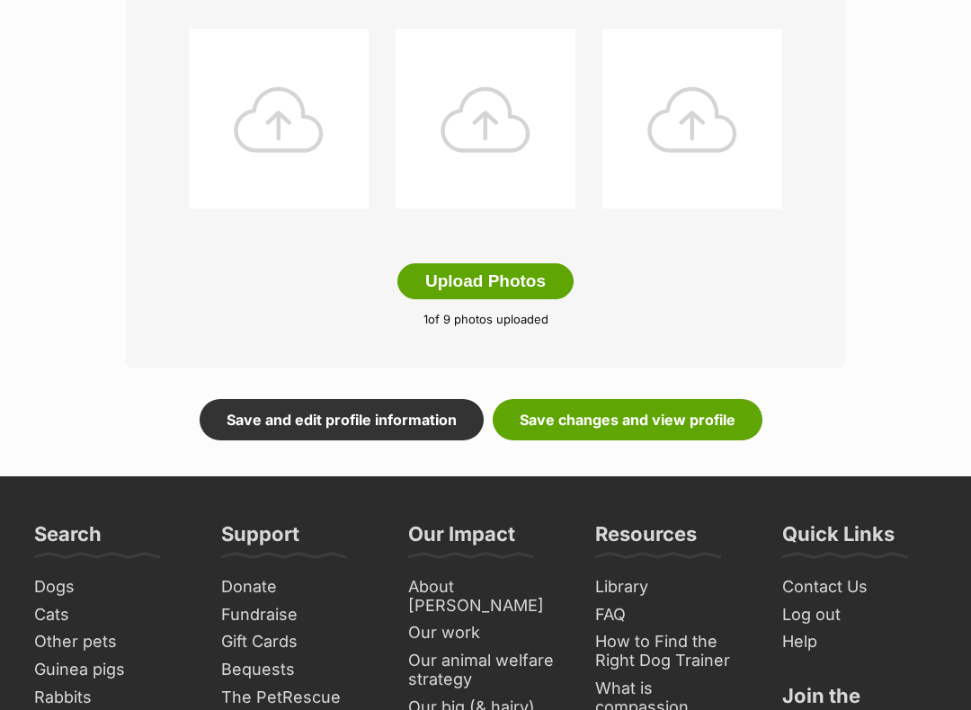
scroll to position [993, 0]
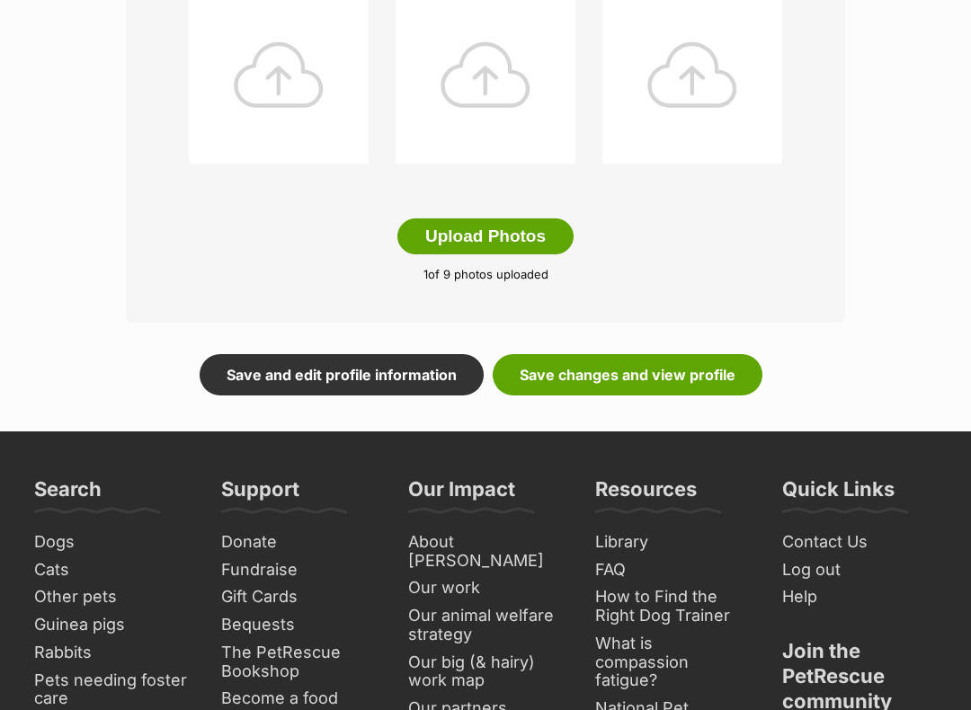
click at [731, 377] on link "Save changes and view profile" at bounding box center [628, 374] width 270 height 41
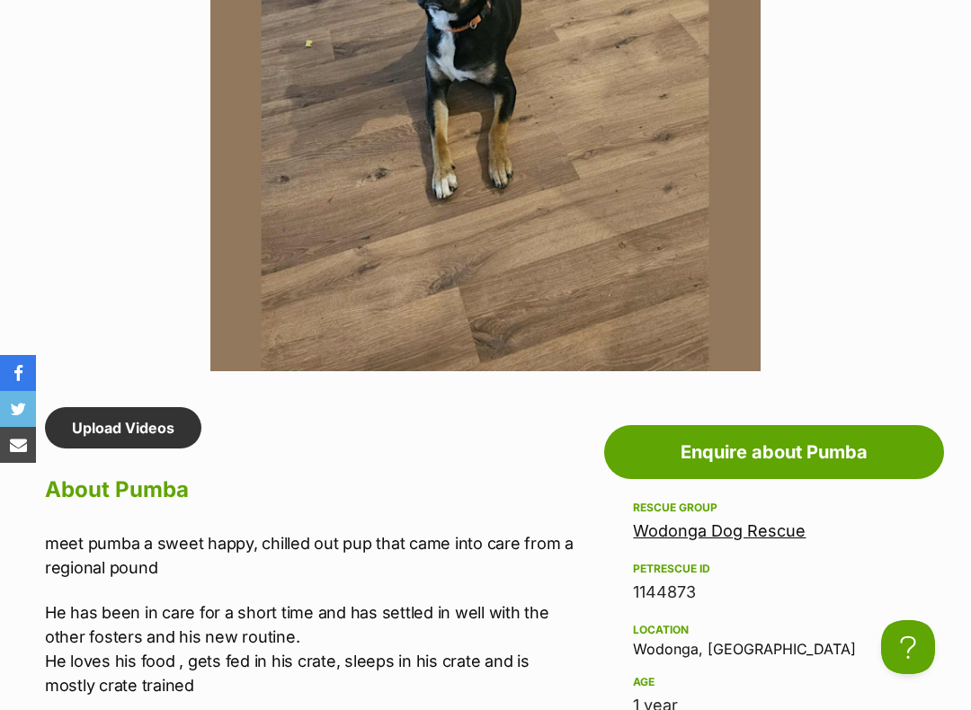
click at [110, 428] on link "Upload Videos" at bounding box center [123, 427] width 156 height 41
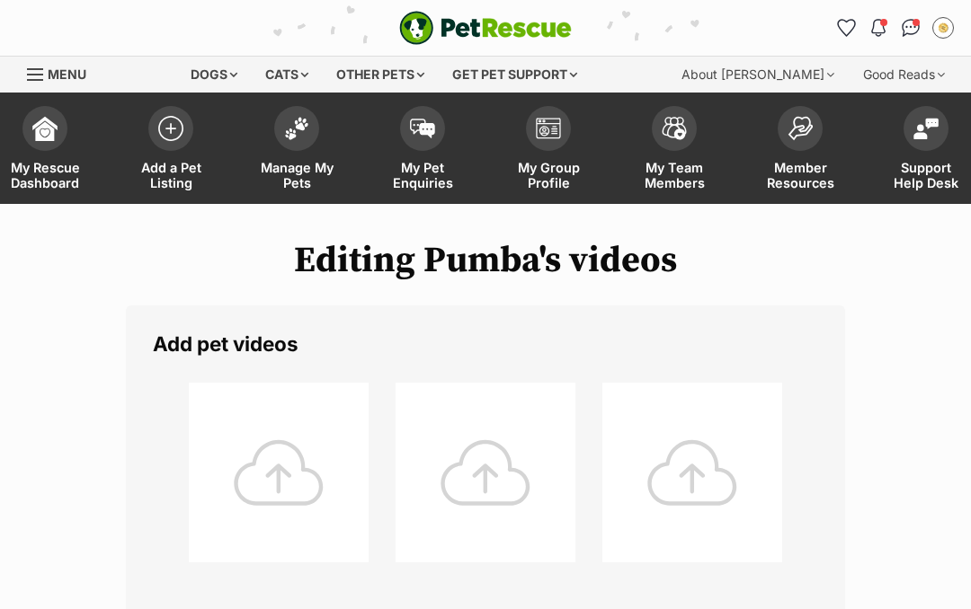
click at [285, 476] on div at bounding box center [279, 473] width 180 height 180
click at [287, 469] on div at bounding box center [279, 473] width 180 height 180
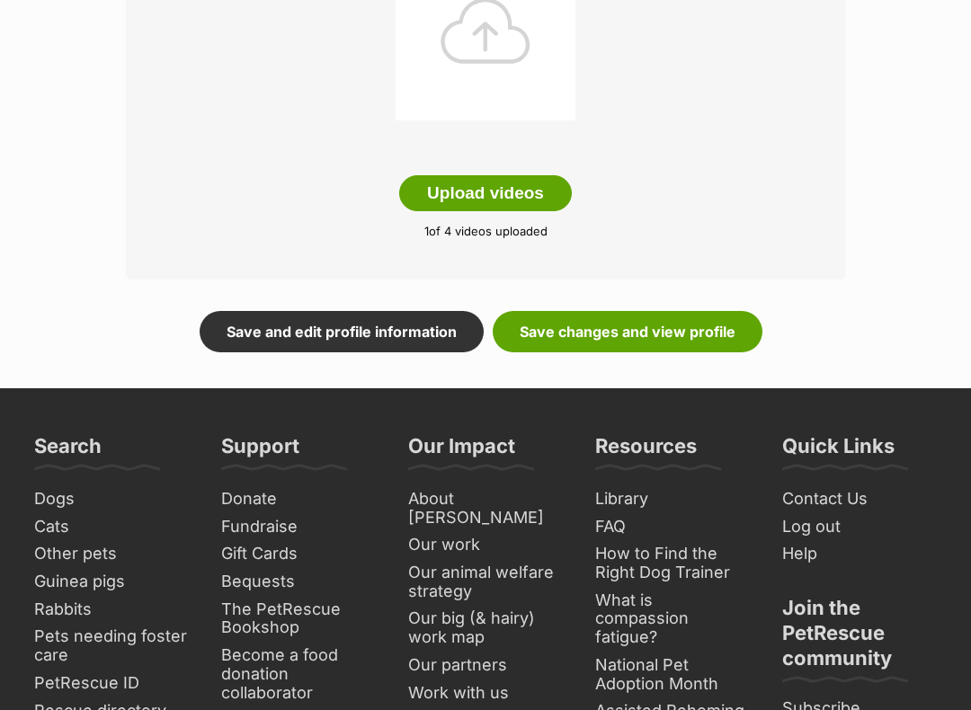
scroll to position [686, 0]
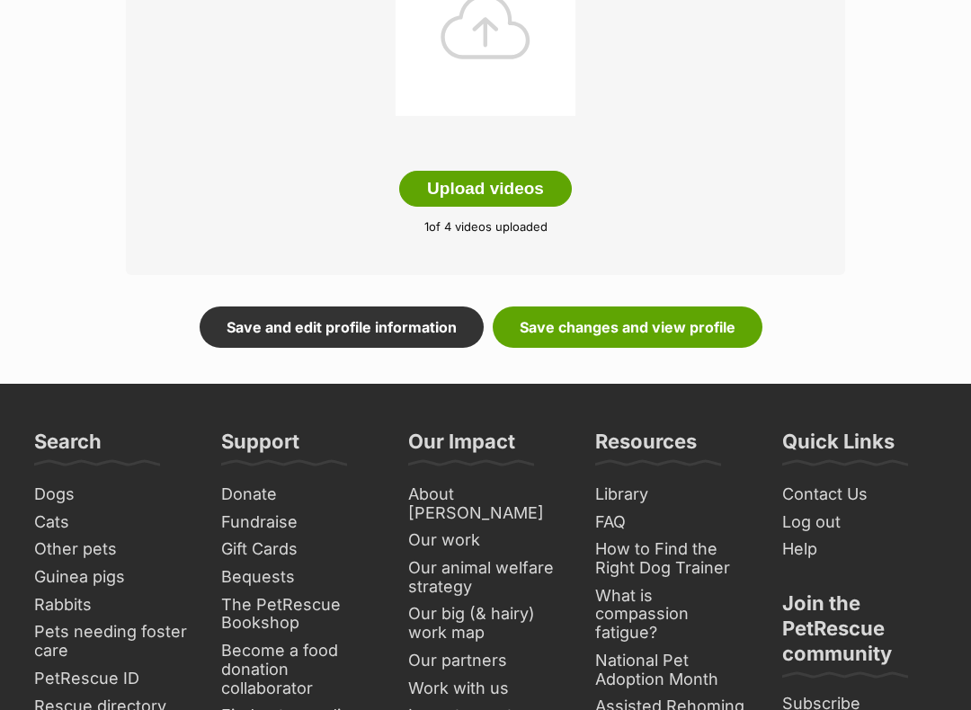
click at [657, 326] on link "Save changes and view profile" at bounding box center [628, 326] width 270 height 41
